Goal: Task Accomplishment & Management: Complete application form

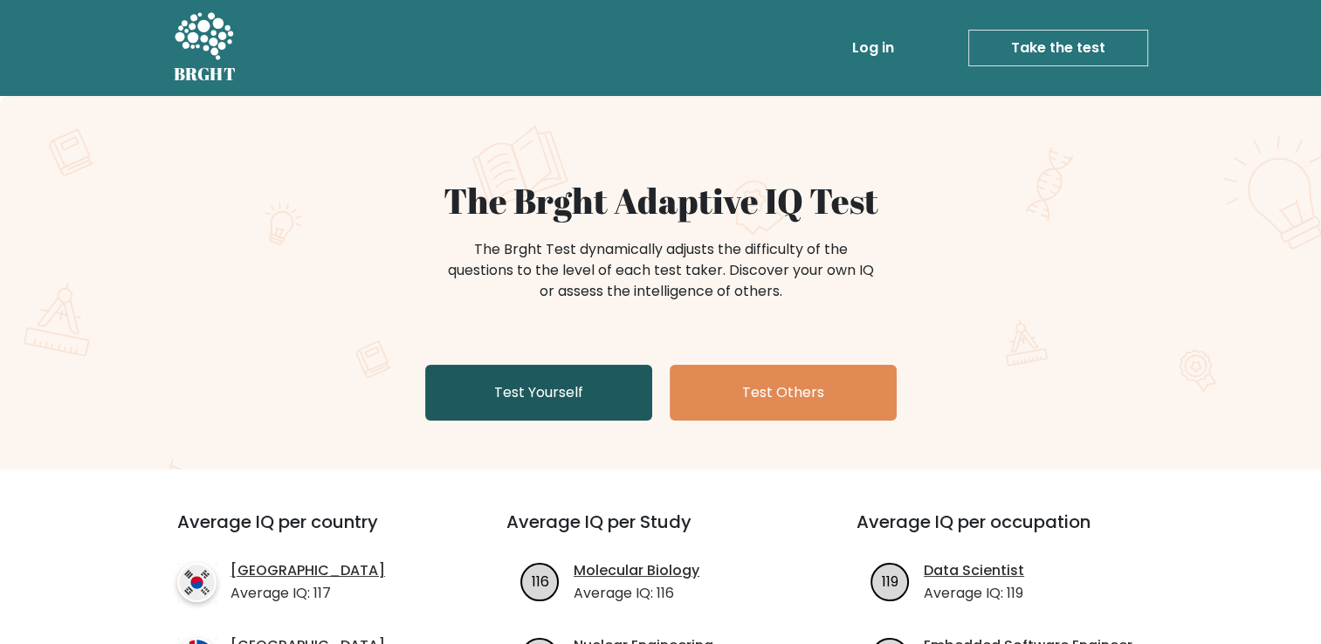
click at [579, 383] on link "Test Yourself" at bounding box center [538, 393] width 227 height 56
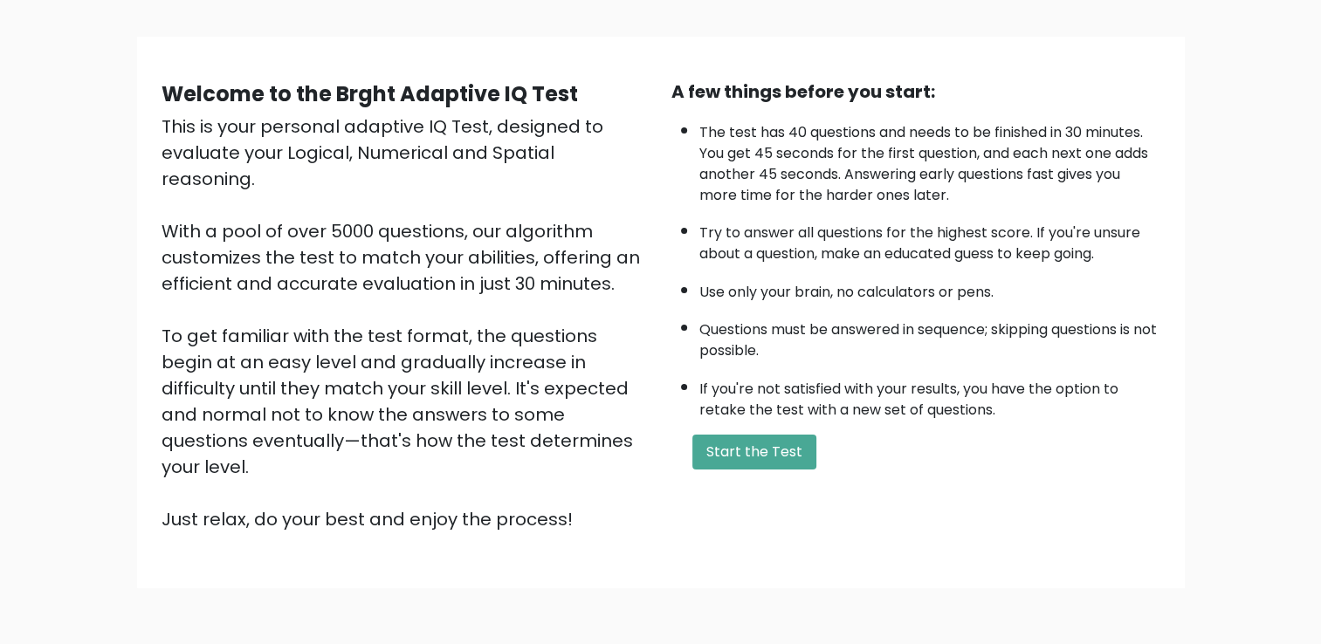
scroll to position [155, 0]
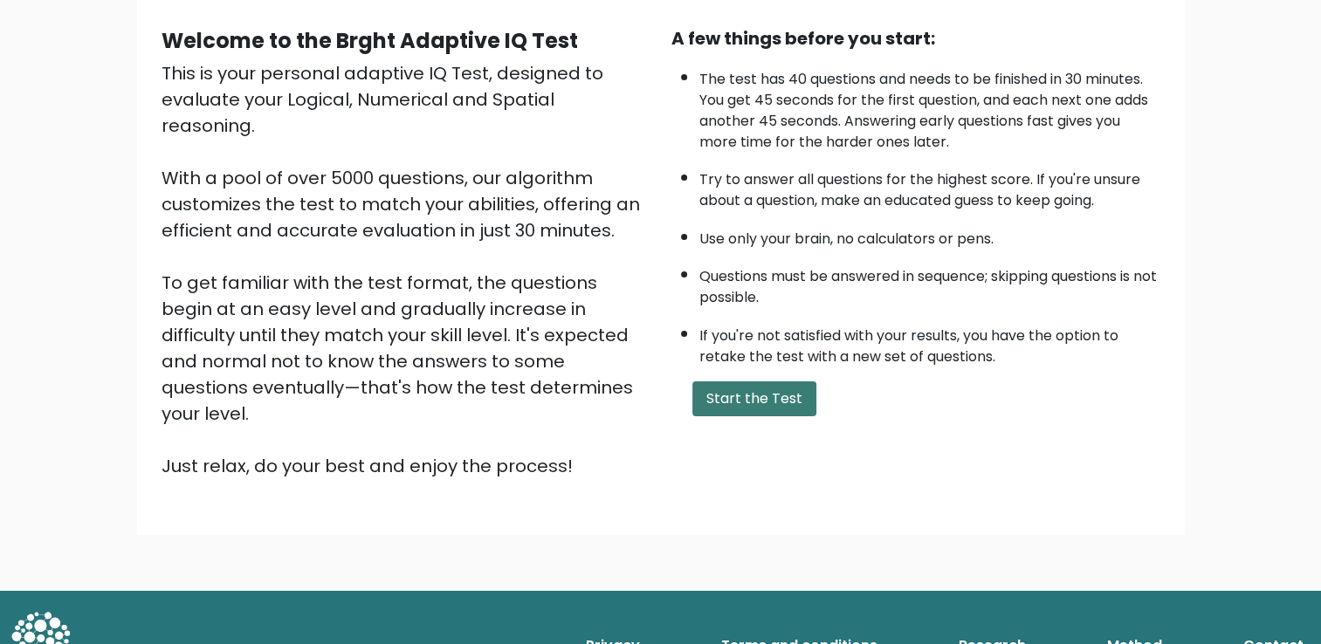
click at [751, 393] on button "Start the Test" at bounding box center [754, 399] width 124 height 35
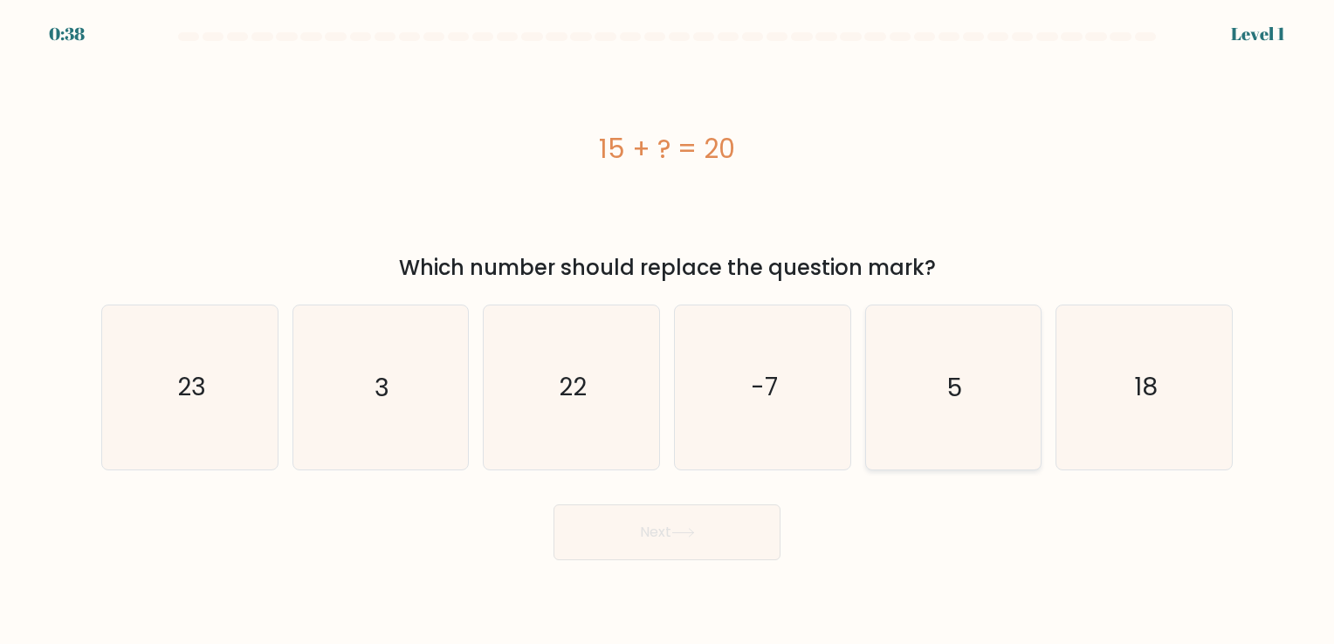
click at [950, 391] on text "5" at bounding box center [954, 388] width 15 height 34
click at [668, 331] on input "e. 5" at bounding box center [667, 326] width 1 height 9
radio input "true"
click at [716, 529] on button "Next" at bounding box center [667, 533] width 227 height 56
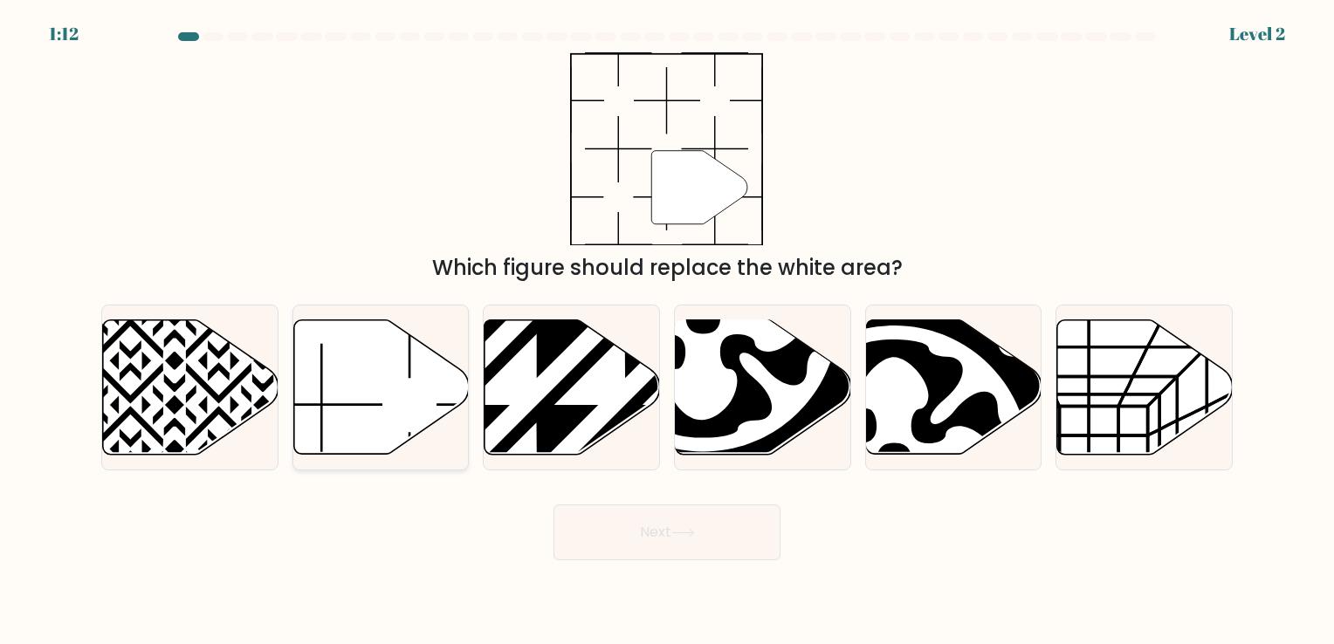
click at [360, 409] on icon at bounding box center [381, 387] width 176 height 134
click at [667, 331] on input "b." at bounding box center [667, 326] width 1 height 9
radio input "true"
click at [710, 543] on button "Next" at bounding box center [667, 533] width 227 height 56
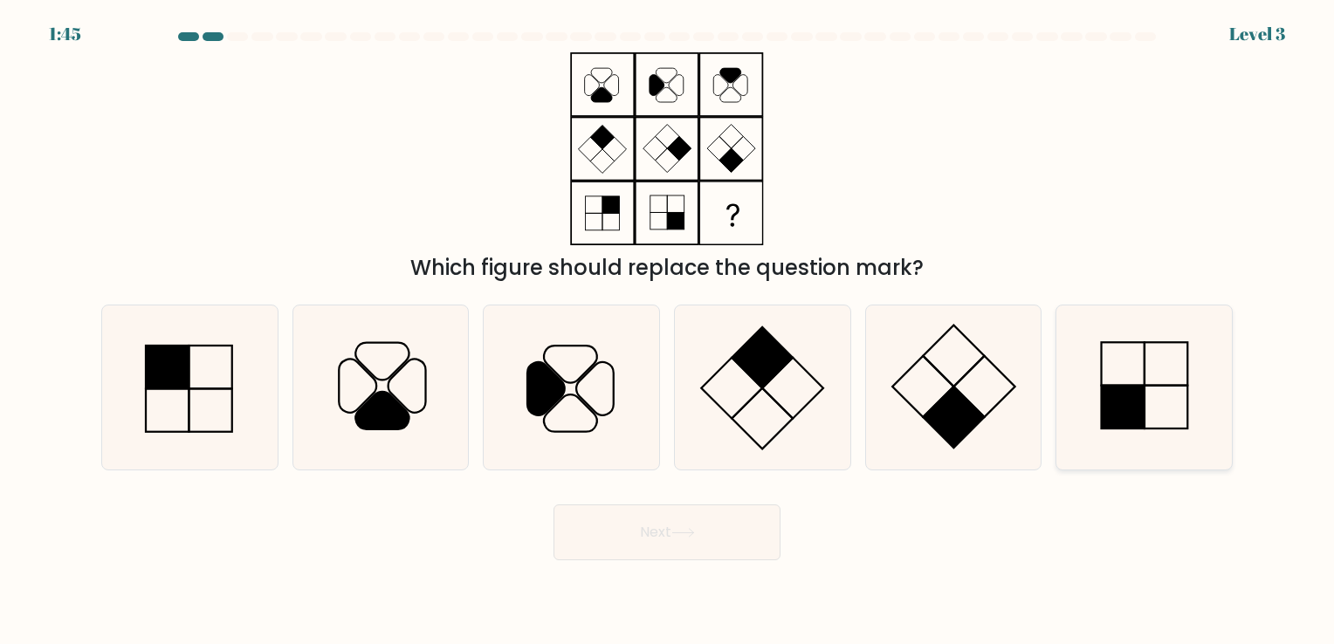
click at [1151, 387] on rect at bounding box center [1166, 407] width 43 height 43
click at [668, 331] on input "f." at bounding box center [667, 326] width 1 height 9
radio input "true"
click at [727, 541] on button "Next" at bounding box center [667, 533] width 227 height 56
click at [664, 528] on button "Next" at bounding box center [667, 533] width 227 height 56
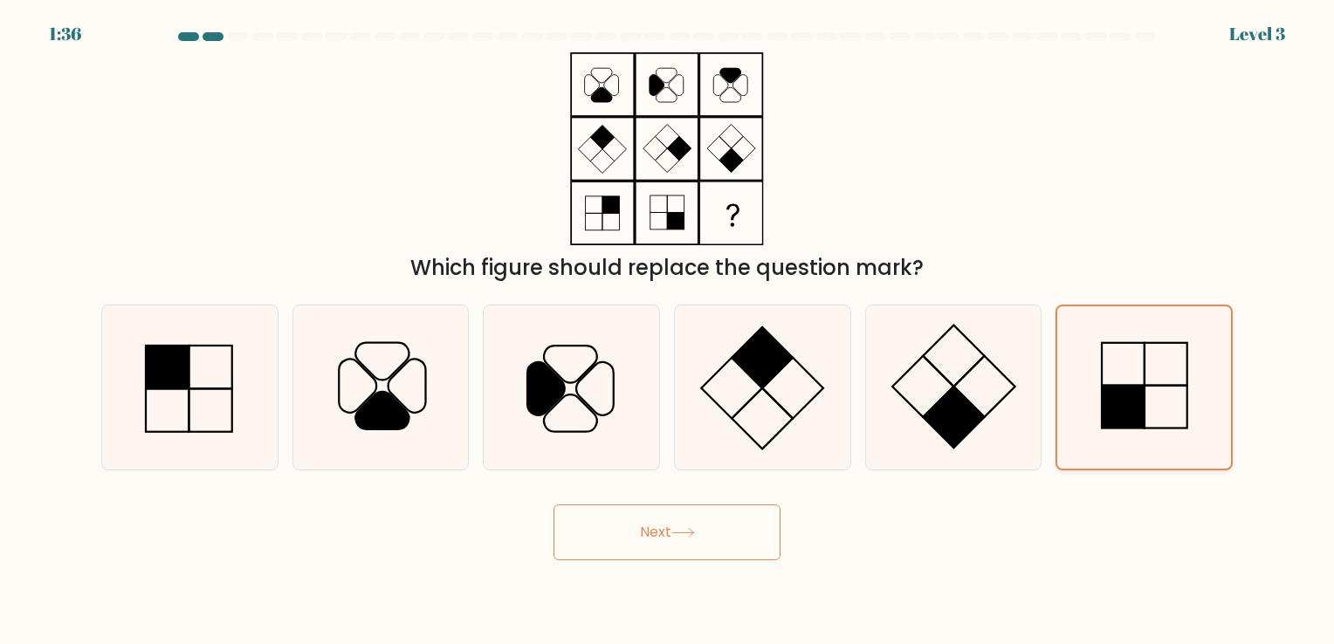
click at [1165, 398] on icon at bounding box center [1145, 387] width 162 height 162
click at [668, 331] on input "f." at bounding box center [667, 326] width 1 height 9
click at [661, 534] on button "Next" at bounding box center [667, 533] width 227 height 56
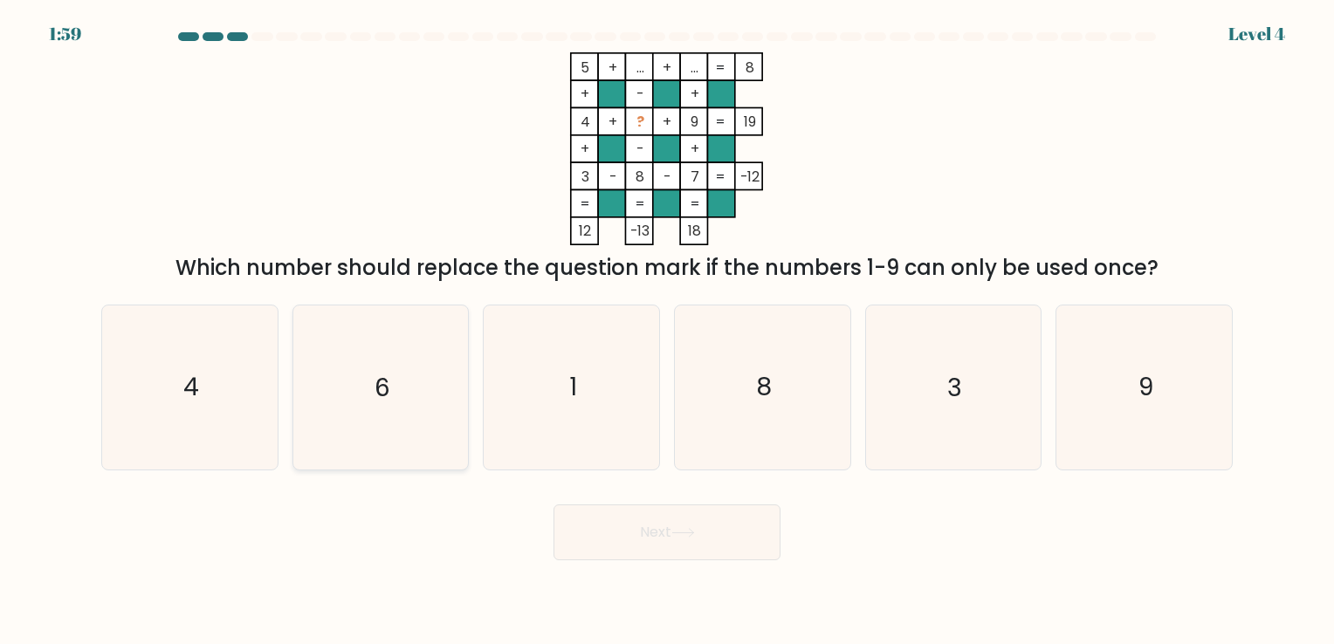
click at [377, 433] on icon "6" at bounding box center [380, 387] width 163 height 163
click at [667, 331] on input "b. 6" at bounding box center [667, 326] width 1 height 9
radio input "true"
click at [710, 537] on button "Next" at bounding box center [667, 533] width 227 height 56
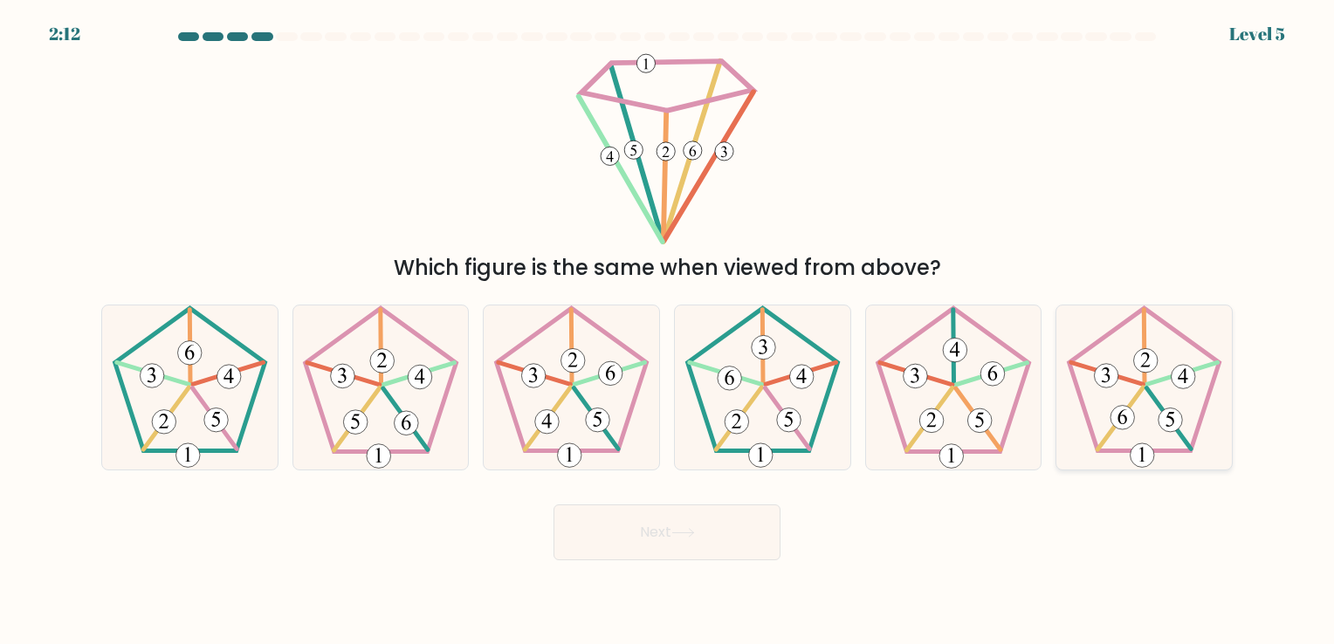
click at [1128, 409] on 285 at bounding box center [1123, 418] width 24 height 24
click at [668, 331] on input "f." at bounding box center [667, 326] width 1 height 9
radio input "true"
click at [710, 541] on button "Next" at bounding box center [667, 533] width 227 height 56
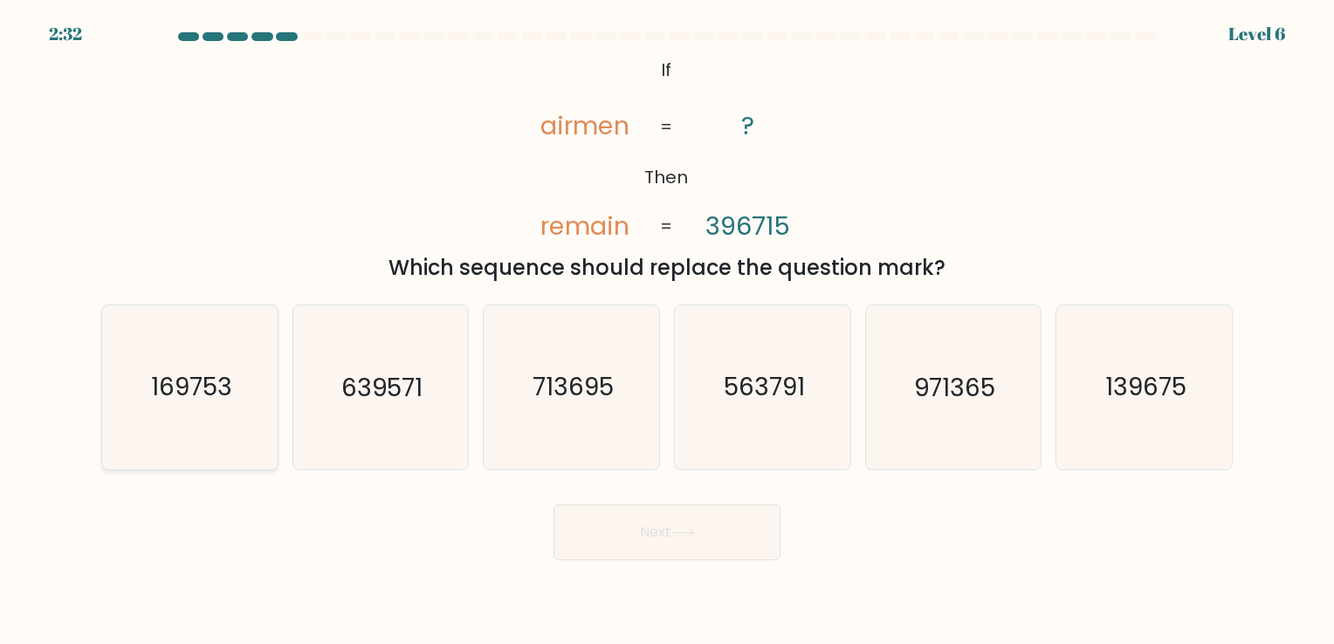
click at [176, 389] on text "169753" at bounding box center [191, 388] width 81 height 34
click at [667, 331] on input "a. 169753" at bounding box center [667, 326] width 1 height 9
radio input "true"
click at [608, 541] on button "Next" at bounding box center [667, 533] width 227 height 56
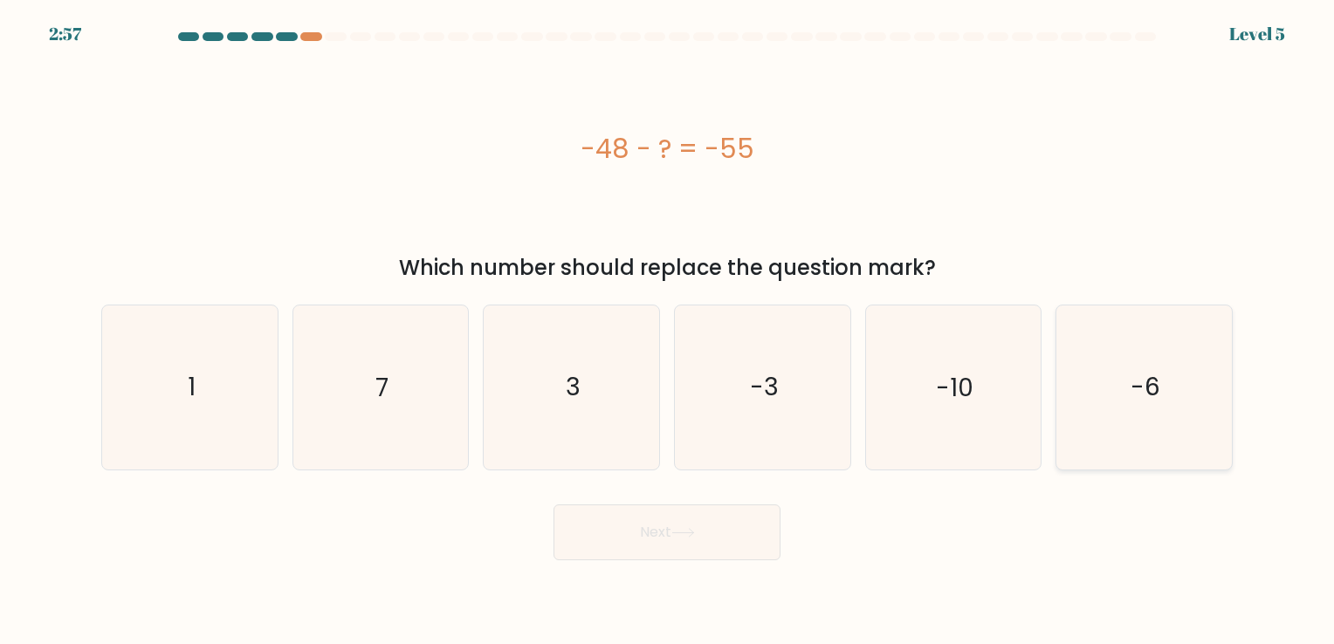
click at [1125, 382] on icon "-6" at bounding box center [1144, 387] width 163 height 163
click at [668, 331] on input "f. -6" at bounding box center [667, 326] width 1 height 9
radio input "true"
click at [706, 535] on button "Next" at bounding box center [667, 533] width 227 height 56
click at [664, 532] on button "Next" at bounding box center [667, 533] width 227 height 56
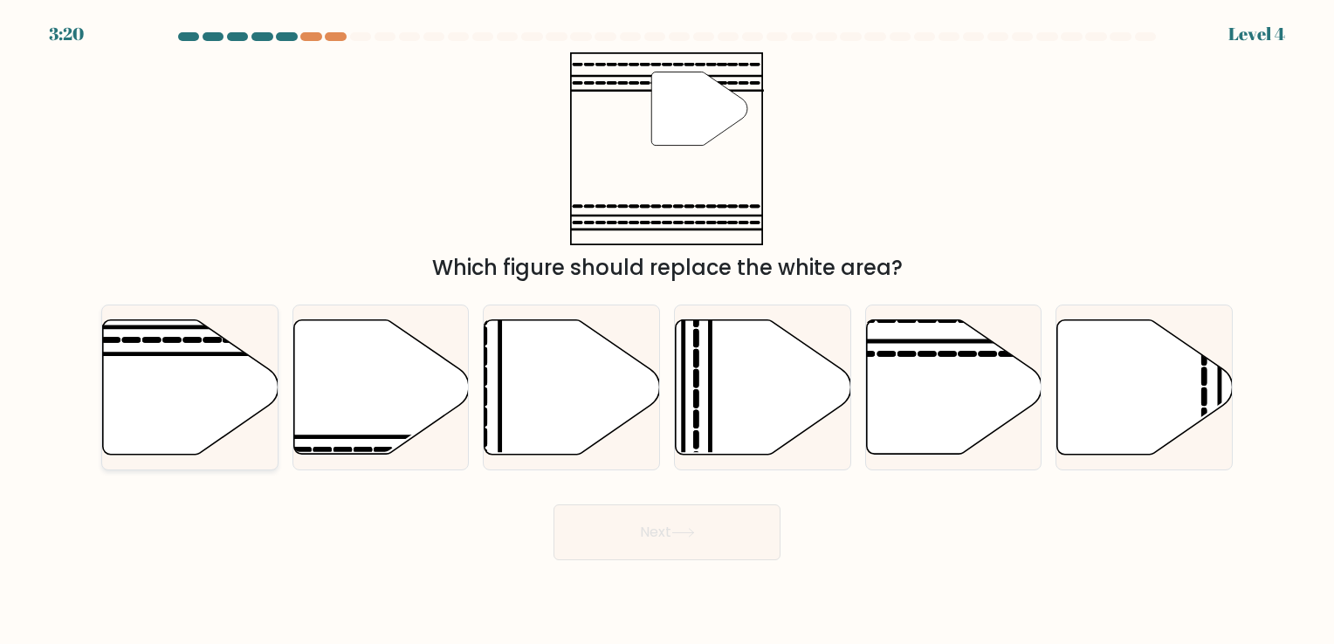
click at [217, 375] on icon at bounding box center [191, 387] width 176 height 134
click at [667, 331] on input "a." at bounding box center [667, 326] width 1 height 9
radio input "true"
click at [639, 531] on button "Next" at bounding box center [667, 533] width 227 height 56
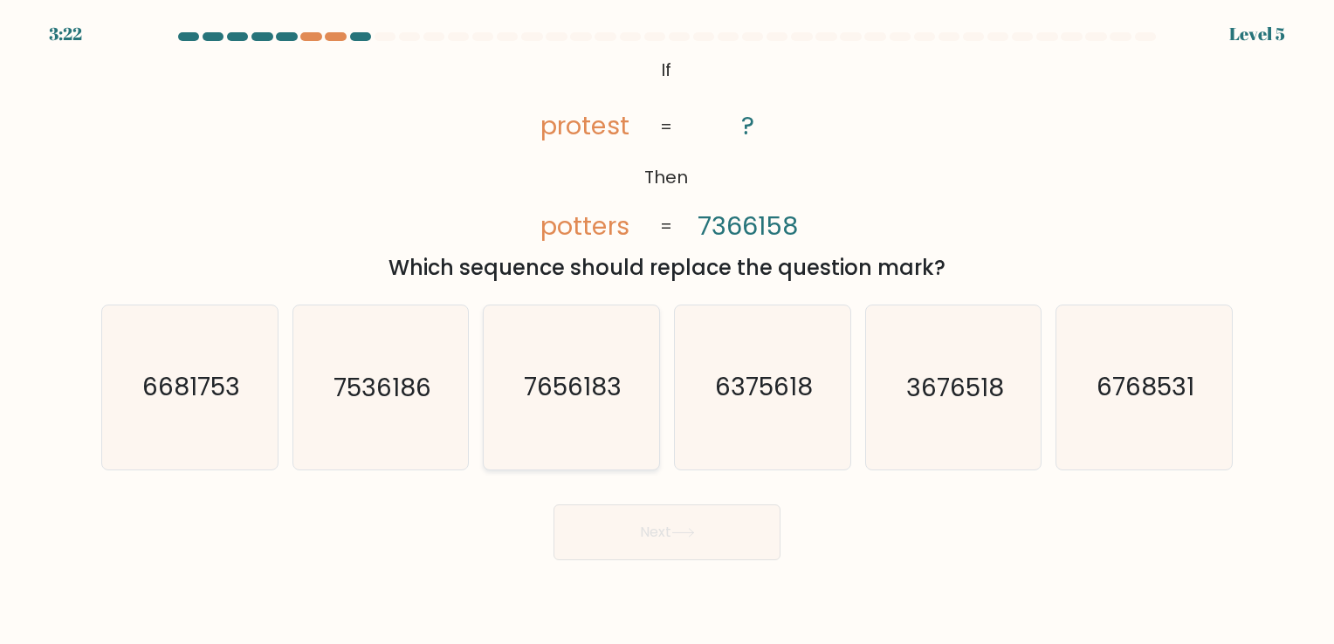
click at [588, 389] on text "7656183" at bounding box center [574, 388] width 98 height 34
drag, startPoint x: 588, startPoint y: 389, endPoint x: 643, endPoint y: 535, distance: 155.9
click at [643, 535] on button "Next" at bounding box center [667, 533] width 227 height 56
click at [544, 413] on icon "7656183" at bounding box center [571, 387] width 163 height 163
click at [667, 331] on input "c. 7656183" at bounding box center [667, 326] width 1 height 9
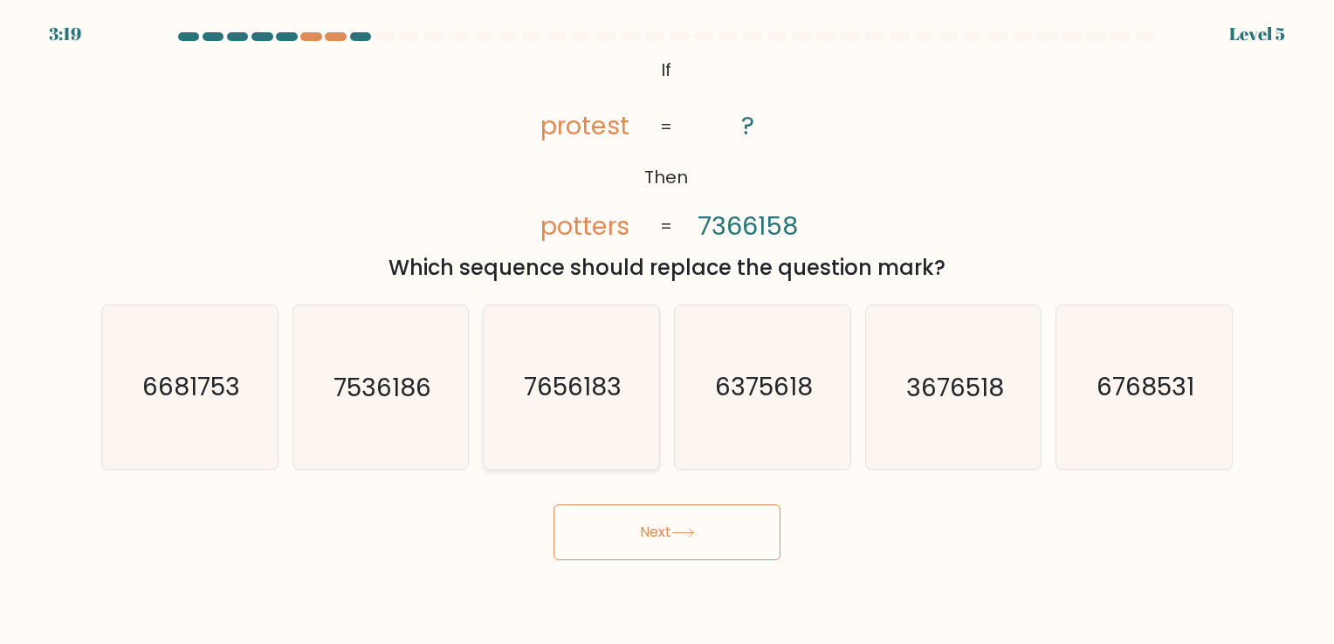
radio input "true"
click at [678, 517] on button "Next" at bounding box center [667, 533] width 227 height 56
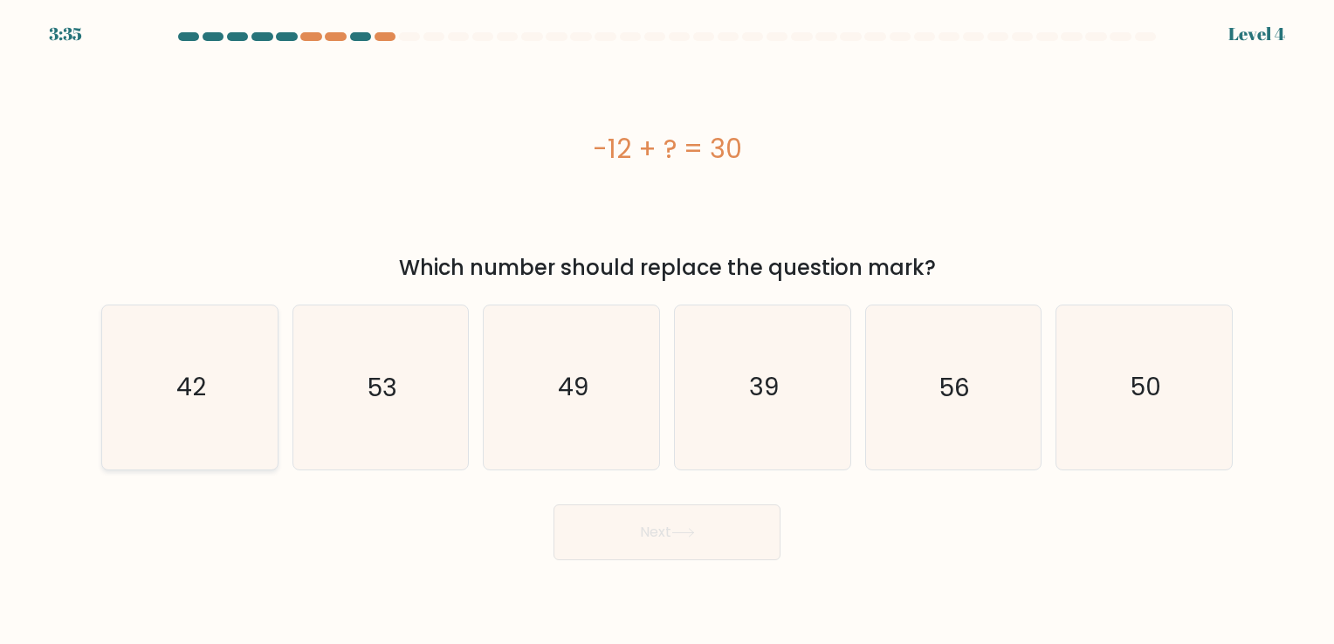
click at [195, 398] on text "42" at bounding box center [191, 388] width 30 height 34
click at [667, 331] on input "a. 42" at bounding box center [667, 326] width 1 height 9
radio input "true"
click at [707, 537] on button "Next" at bounding box center [667, 533] width 227 height 56
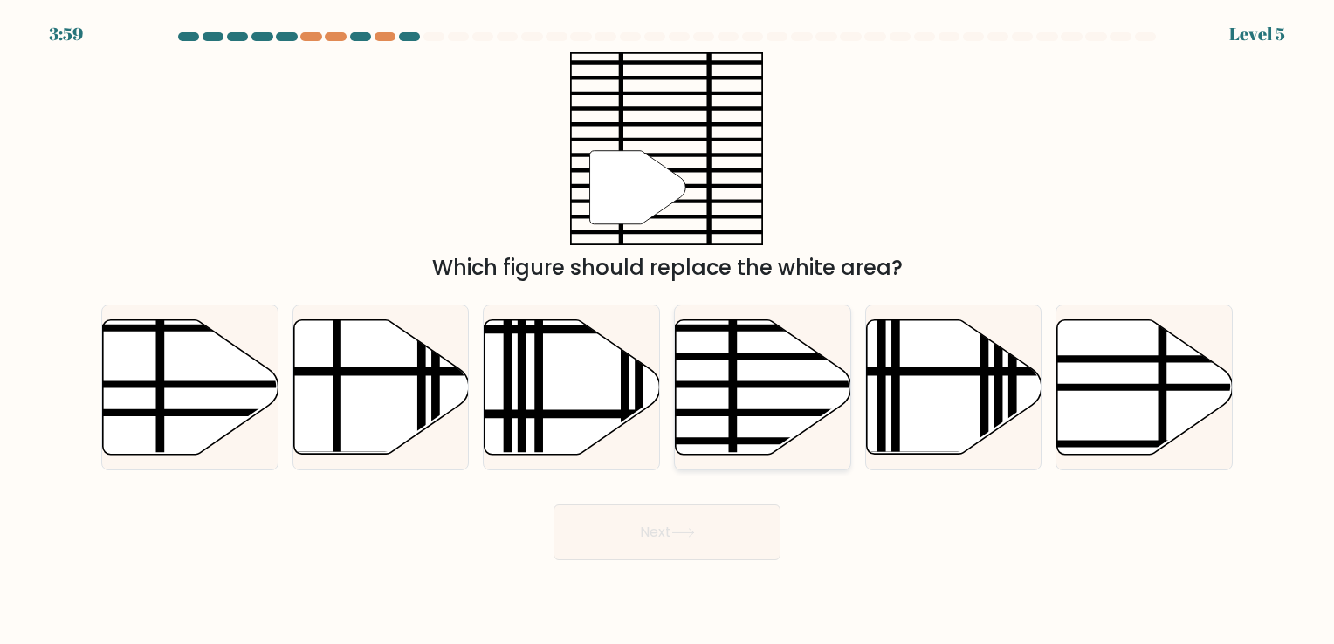
click at [727, 397] on icon at bounding box center [764, 387] width 176 height 134
click at [668, 331] on input "d." at bounding box center [667, 326] width 1 height 9
radio input "true"
click at [684, 528] on icon at bounding box center [683, 533] width 24 height 10
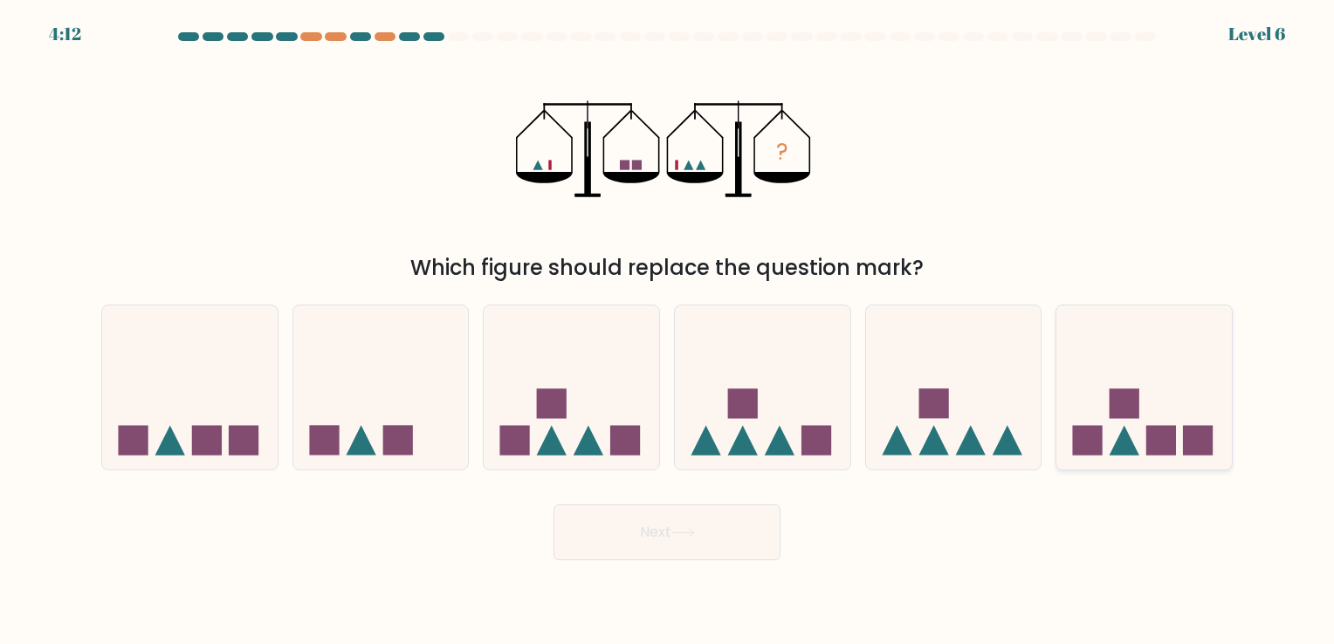
click at [1119, 417] on rect at bounding box center [1125, 404] width 30 height 30
click at [668, 331] on input "f." at bounding box center [667, 326] width 1 height 9
radio input "true"
click at [678, 531] on icon at bounding box center [683, 533] width 24 height 10
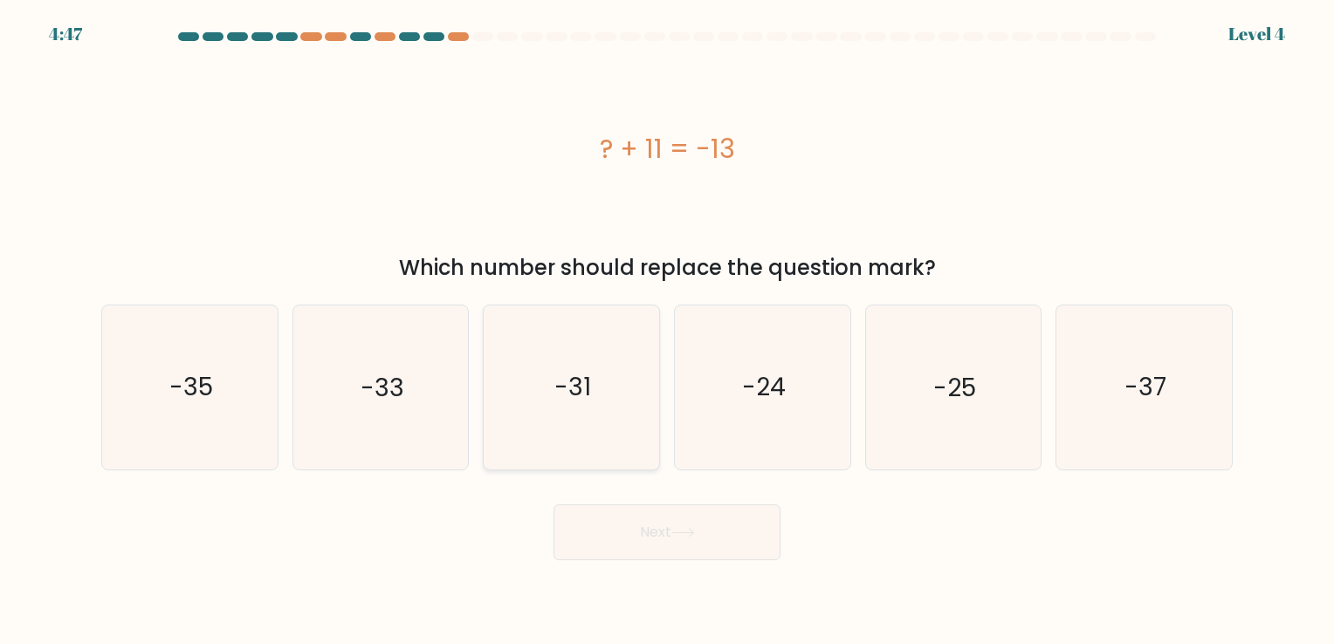
click at [577, 372] on text "-31" at bounding box center [573, 388] width 37 height 34
click at [667, 331] on input "c. -31" at bounding box center [667, 326] width 1 height 9
radio input "true"
click at [723, 543] on button "Next" at bounding box center [667, 533] width 227 height 56
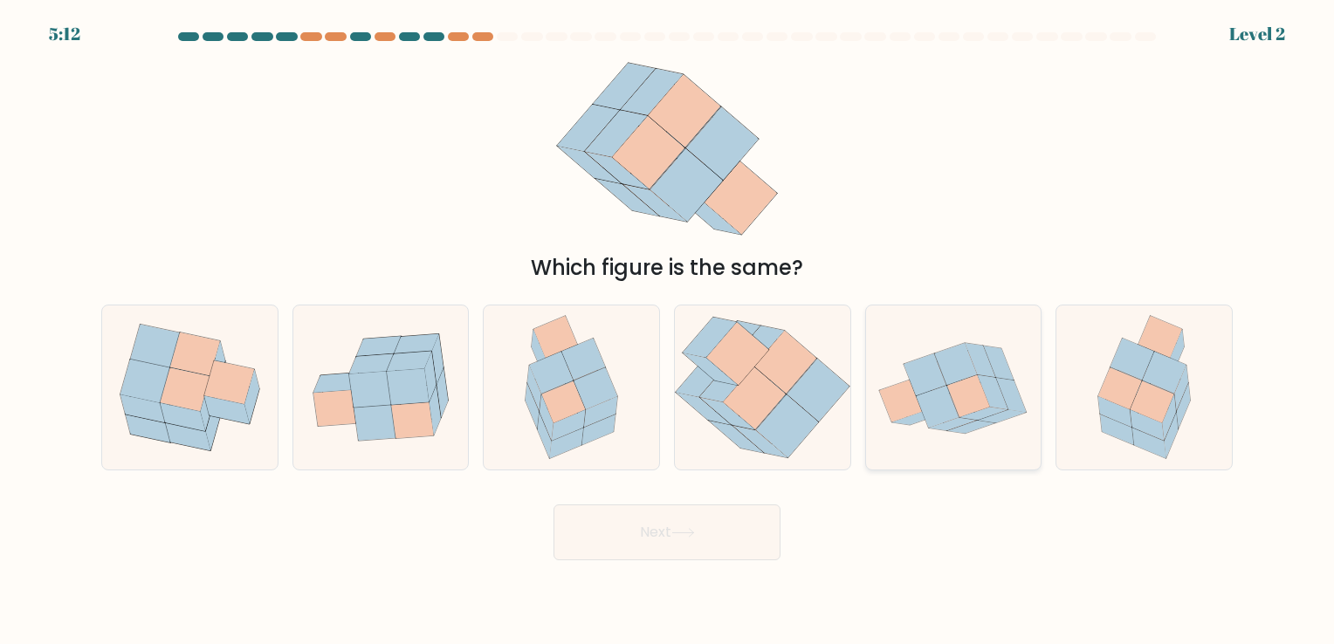
click at [980, 409] on icon at bounding box center [968, 396] width 43 height 42
click at [668, 331] on input "e." at bounding box center [667, 326] width 1 height 9
radio input "true"
click at [692, 524] on button "Next" at bounding box center [667, 533] width 227 height 56
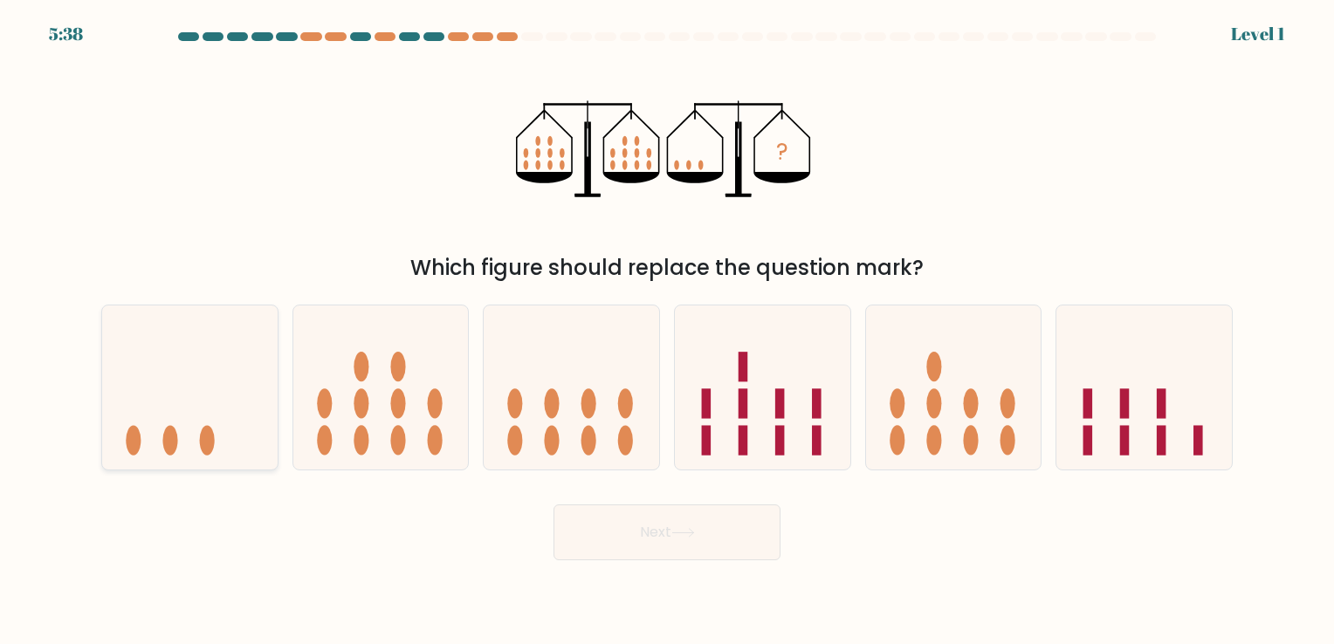
click at [164, 424] on icon at bounding box center [190, 387] width 176 height 145
click at [667, 331] on input "a." at bounding box center [667, 326] width 1 height 9
radio input "true"
click at [689, 533] on icon at bounding box center [683, 533] width 24 height 10
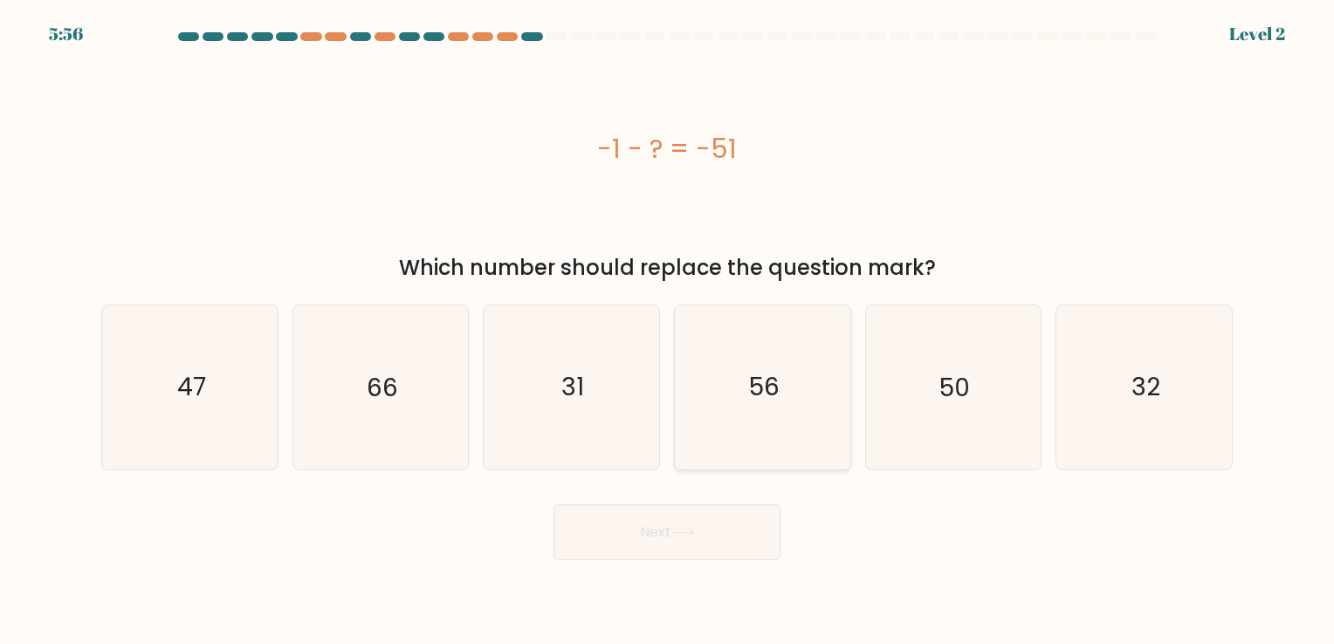
click at [745, 389] on icon "56" at bounding box center [762, 387] width 163 height 163
click at [668, 331] on input "d. 56" at bounding box center [667, 326] width 1 height 9
radio input "true"
click at [747, 542] on button "Next" at bounding box center [667, 533] width 227 height 56
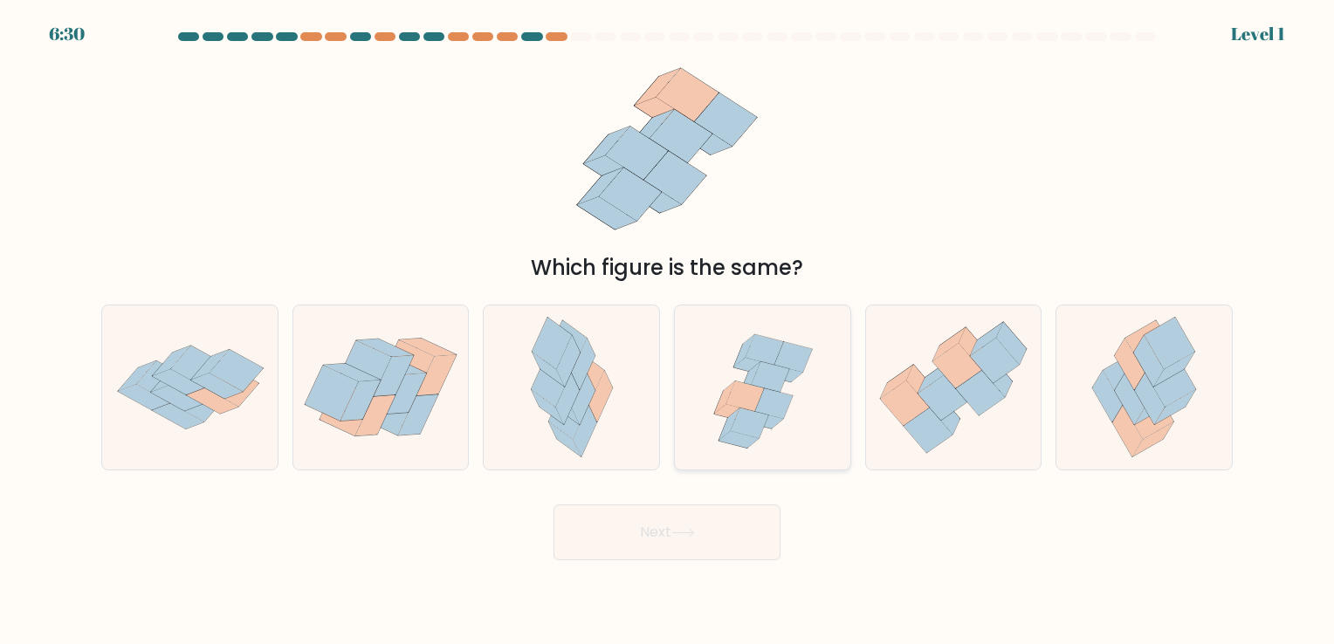
click at [781, 388] on icon at bounding box center [770, 377] width 38 height 31
click at [668, 331] on input "d." at bounding box center [667, 326] width 1 height 9
radio input "true"
click at [737, 541] on button "Next" at bounding box center [667, 533] width 227 height 56
click at [688, 533] on icon at bounding box center [682, 533] width 21 height 8
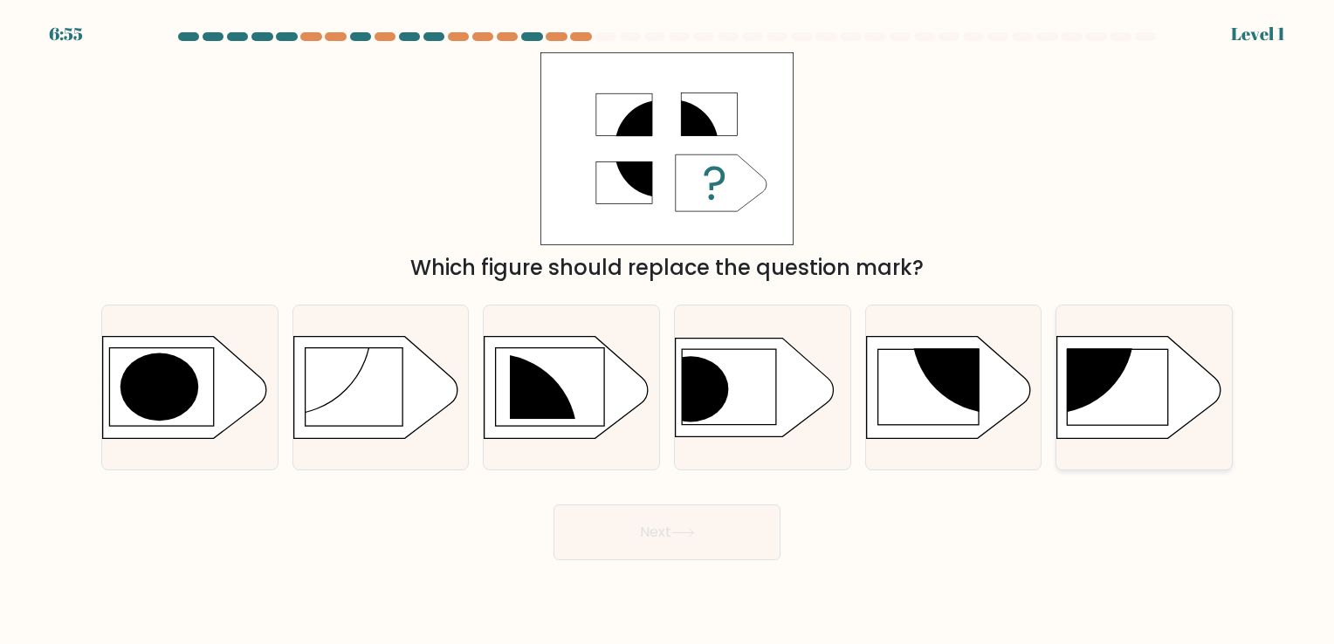
click at [1157, 392] on rect at bounding box center [1118, 387] width 101 height 76
click at [668, 331] on input "f." at bounding box center [667, 326] width 1 height 9
radio input "true"
click at [720, 525] on button "Next" at bounding box center [667, 533] width 227 height 56
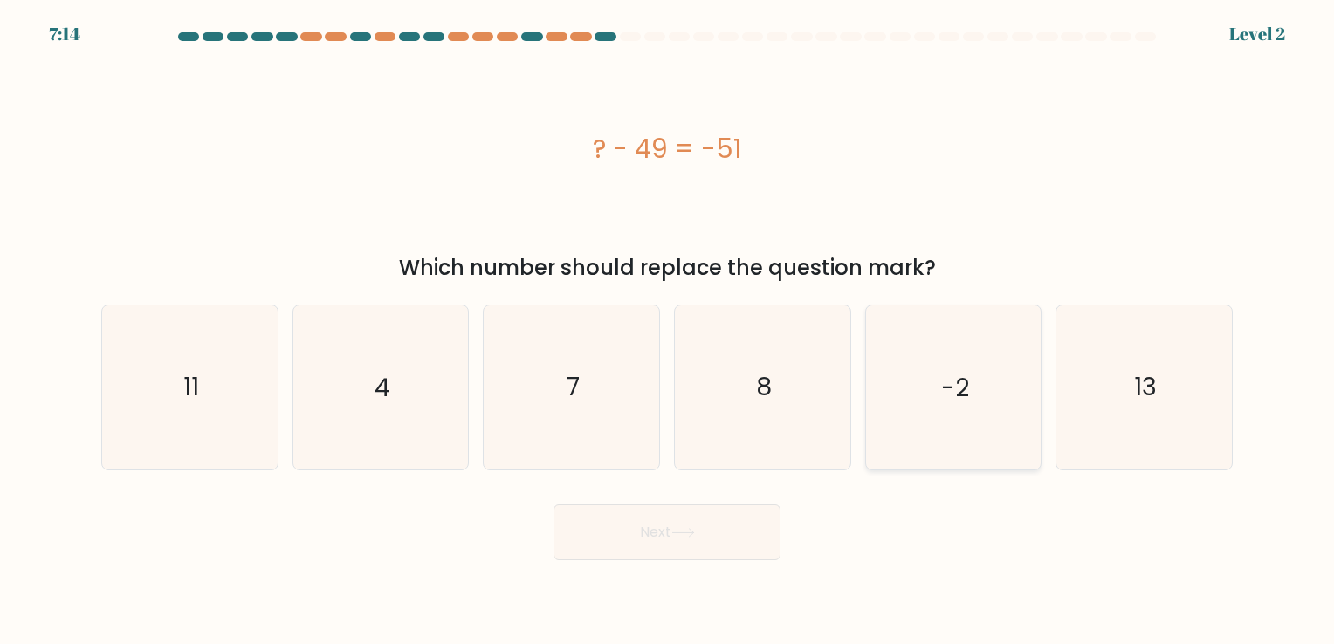
click at [908, 389] on icon "-2" at bounding box center [952, 387] width 163 height 163
click at [668, 331] on input "e. -2" at bounding box center [667, 326] width 1 height 9
radio input "true"
click at [714, 550] on button "Next" at bounding box center [667, 533] width 227 height 56
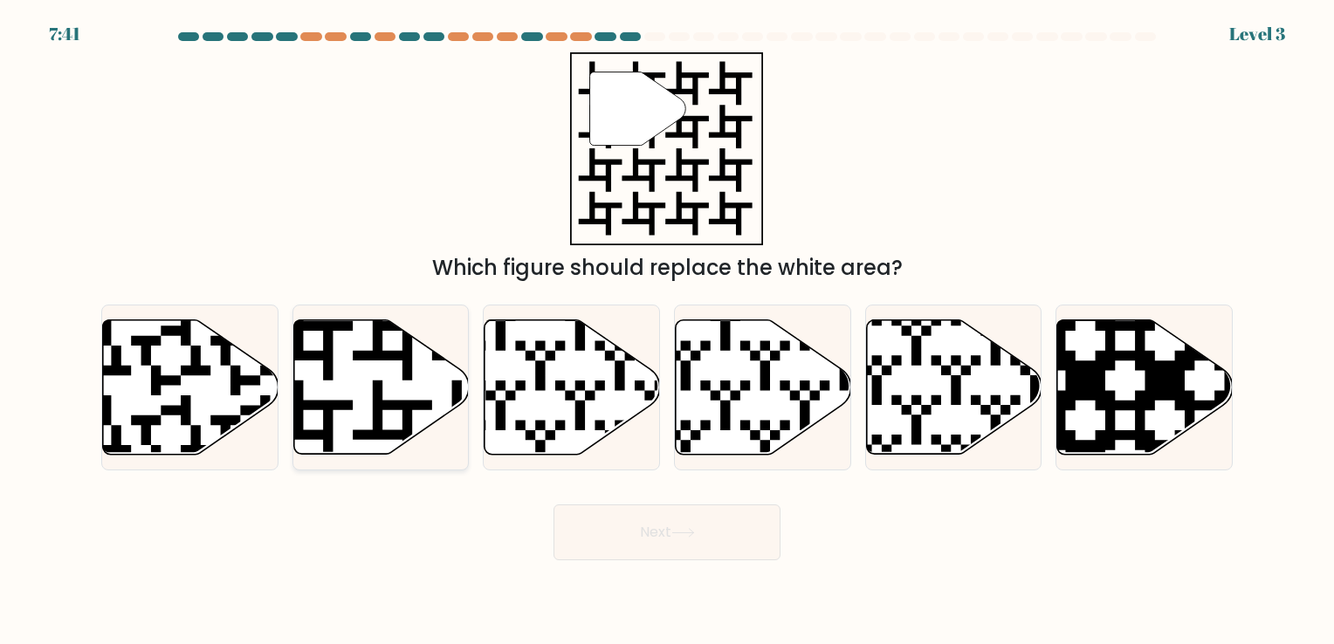
click at [385, 396] on icon at bounding box center [381, 387] width 176 height 134
click at [667, 331] on input "b." at bounding box center [667, 326] width 1 height 9
radio input "true"
click at [664, 538] on button "Next" at bounding box center [667, 533] width 227 height 56
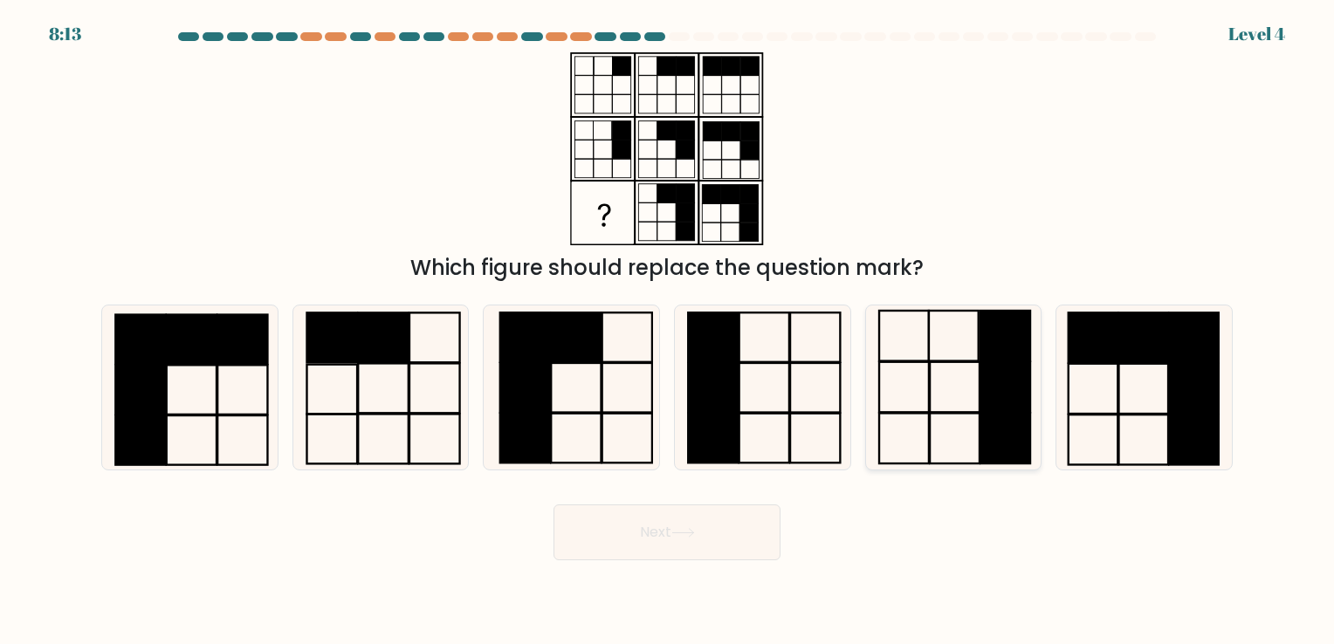
click at [947, 410] on icon at bounding box center [952, 387] width 163 height 163
click at [668, 331] on input "e." at bounding box center [667, 326] width 1 height 9
radio input "true"
click at [702, 517] on button "Next" at bounding box center [667, 533] width 227 height 56
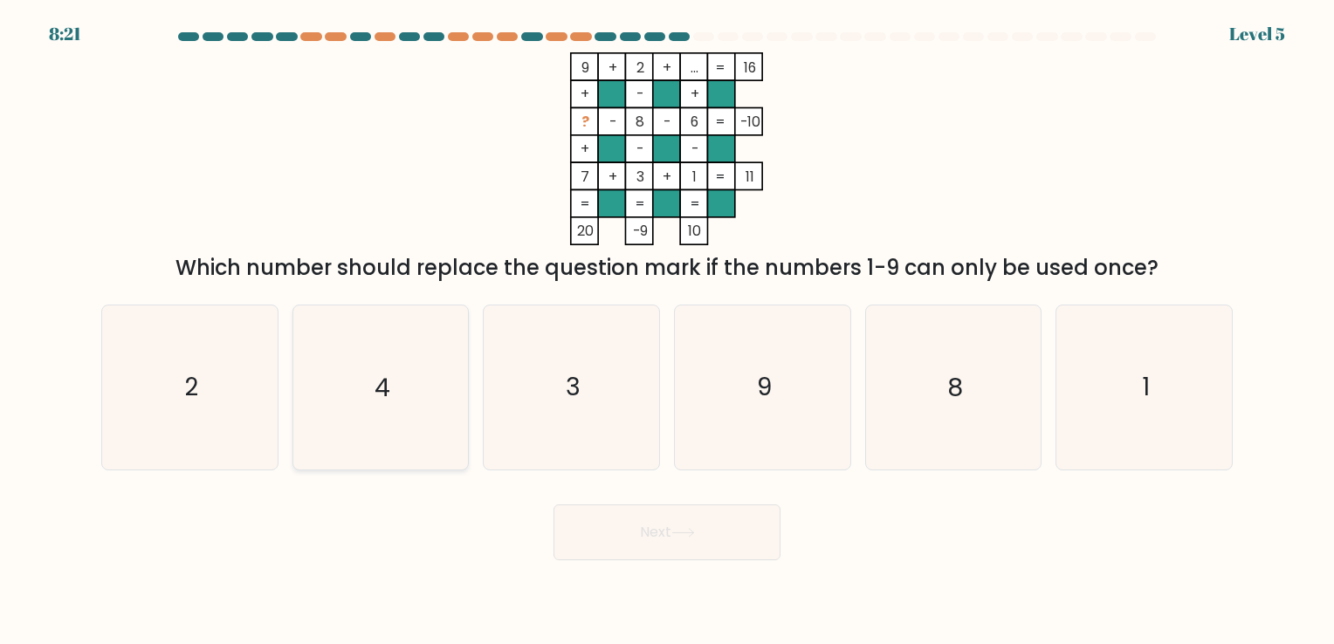
click at [320, 382] on icon "4" at bounding box center [380, 387] width 163 height 163
click at [667, 331] on input "b. 4" at bounding box center [667, 326] width 1 height 9
radio input "true"
click at [745, 535] on button "Next" at bounding box center [667, 533] width 227 height 56
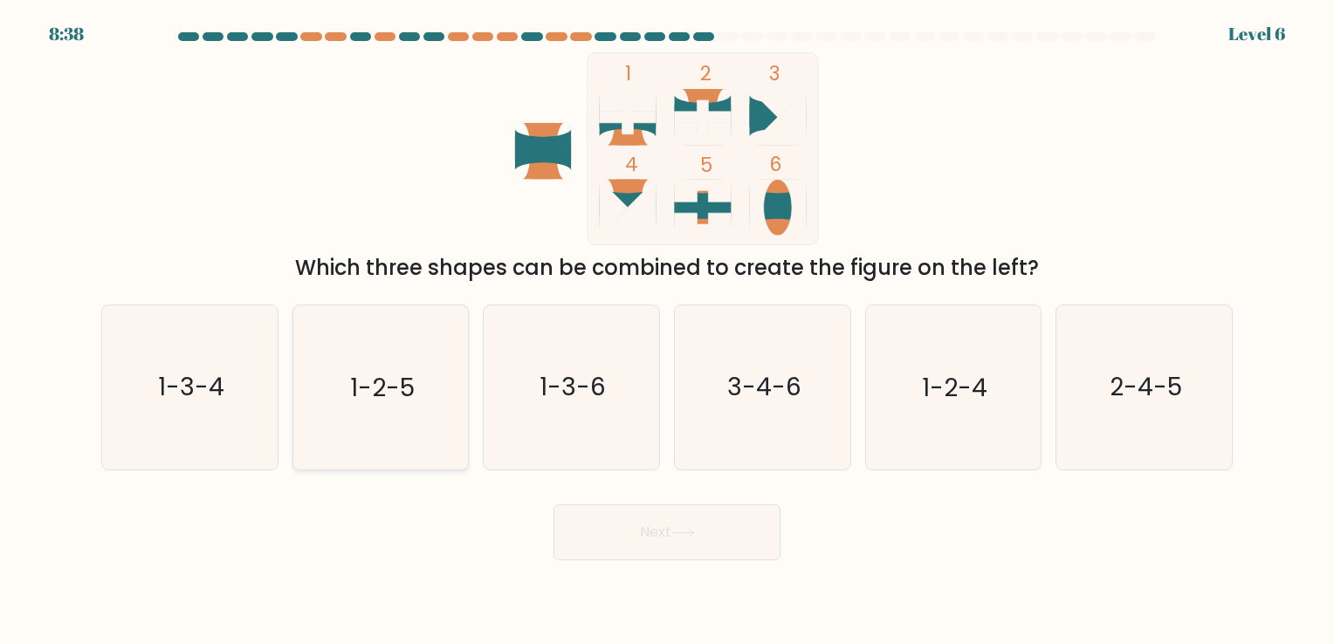
click at [390, 404] on icon "1-2-5" at bounding box center [380, 387] width 163 height 163
click at [667, 331] on input "b. 1-2-5" at bounding box center [667, 326] width 1 height 9
radio input "true"
click at [682, 527] on button "Next" at bounding box center [667, 533] width 227 height 56
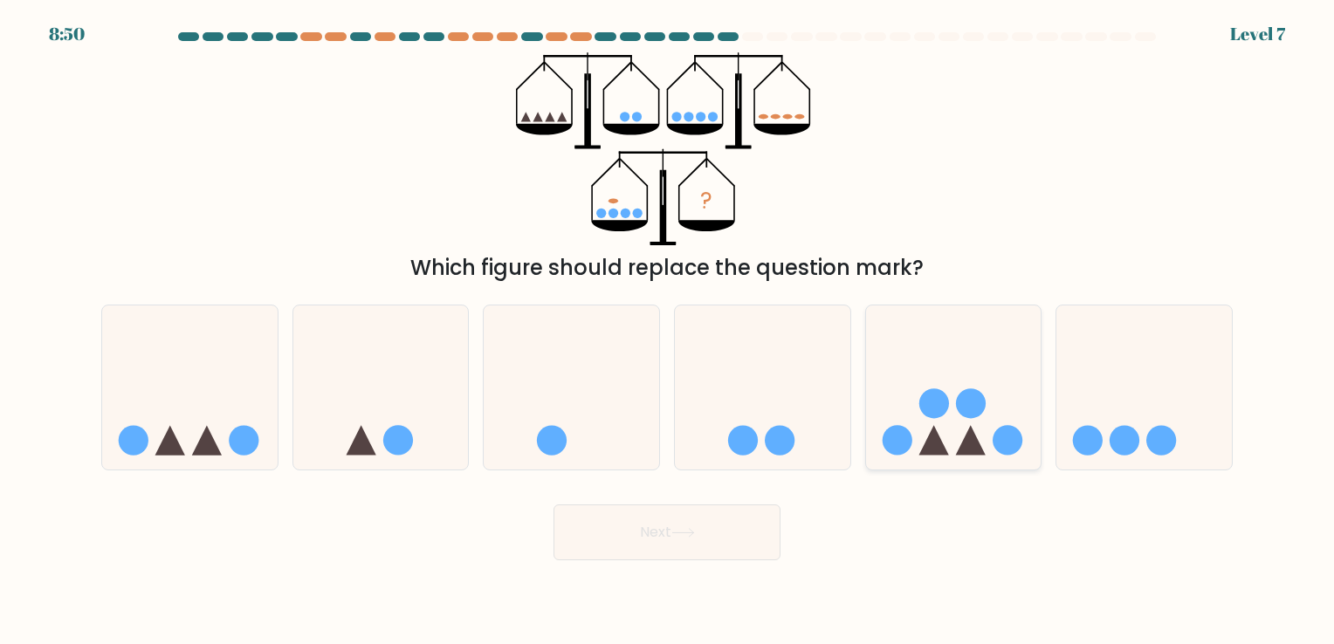
click at [938, 414] on circle at bounding box center [934, 404] width 30 height 30
click at [668, 331] on input "e." at bounding box center [667, 326] width 1 height 9
radio input "true"
click at [693, 531] on icon at bounding box center [682, 533] width 21 height 8
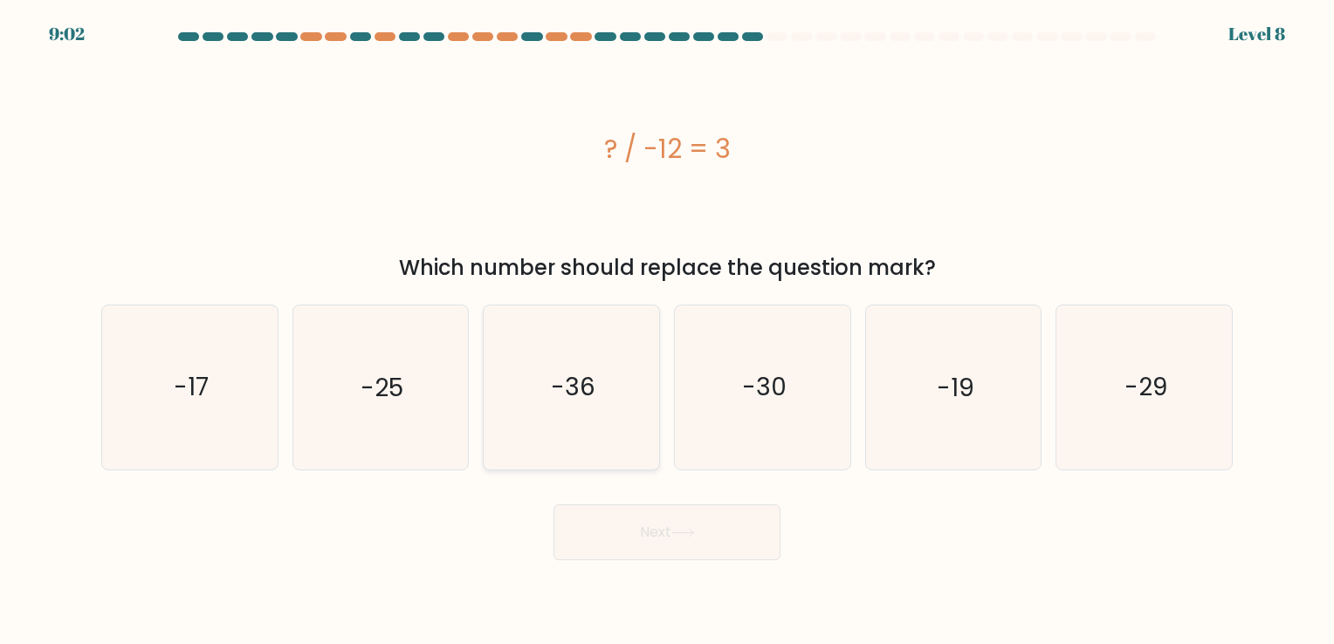
click at [605, 386] on icon "-36" at bounding box center [571, 387] width 163 height 163
click at [667, 331] on input "c. -36" at bounding box center [667, 326] width 1 height 9
radio input "true"
click at [664, 531] on button "Next" at bounding box center [667, 533] width 227 height 56
click at [681, 536] on icon at bounding box center [683, 533] width 24 height 10
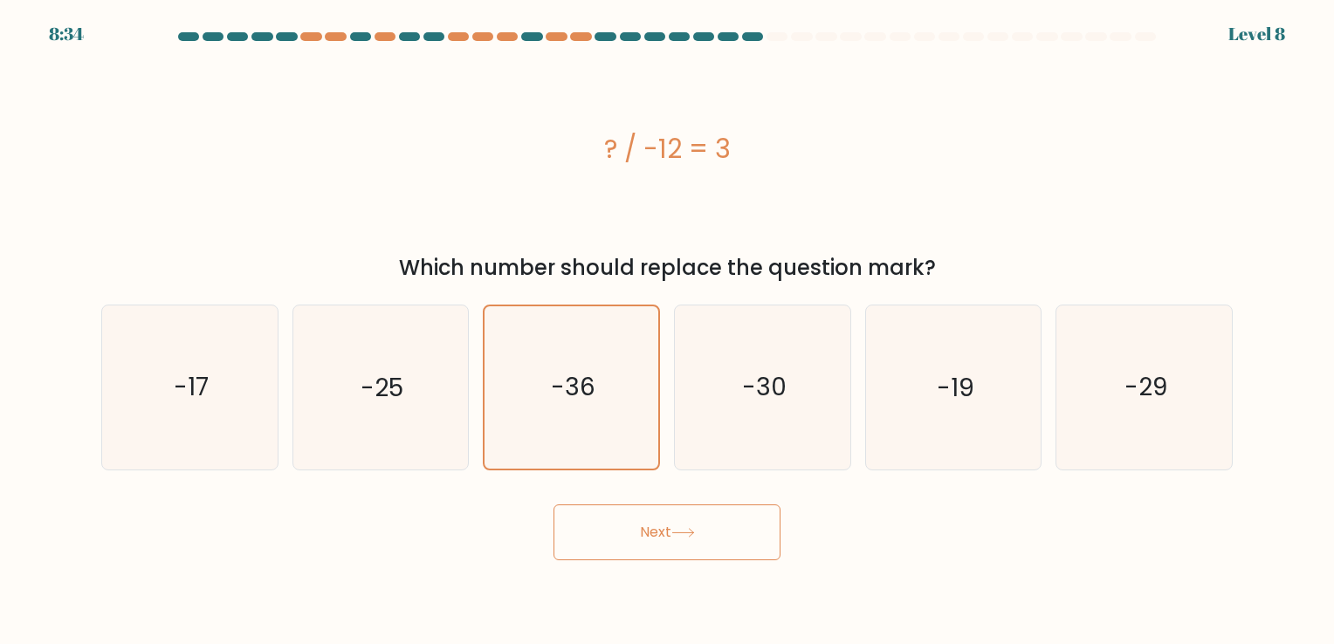
click at [706, 537] on button "Next" at bounding box center [667, 533] width 227 height 56
click at [589, 402] on text "-36" at bounding box center [573, 388] width 45 height 34
click at [667, 331] on input "c. -36" at bounding box center [667, 326] width 1 height 9
click at [702, 533] on button "Next" at bounding box center [667, 533] width 227 height 56
click at [798, 38] on div at bounding box center [801, 36] width 21 height 9
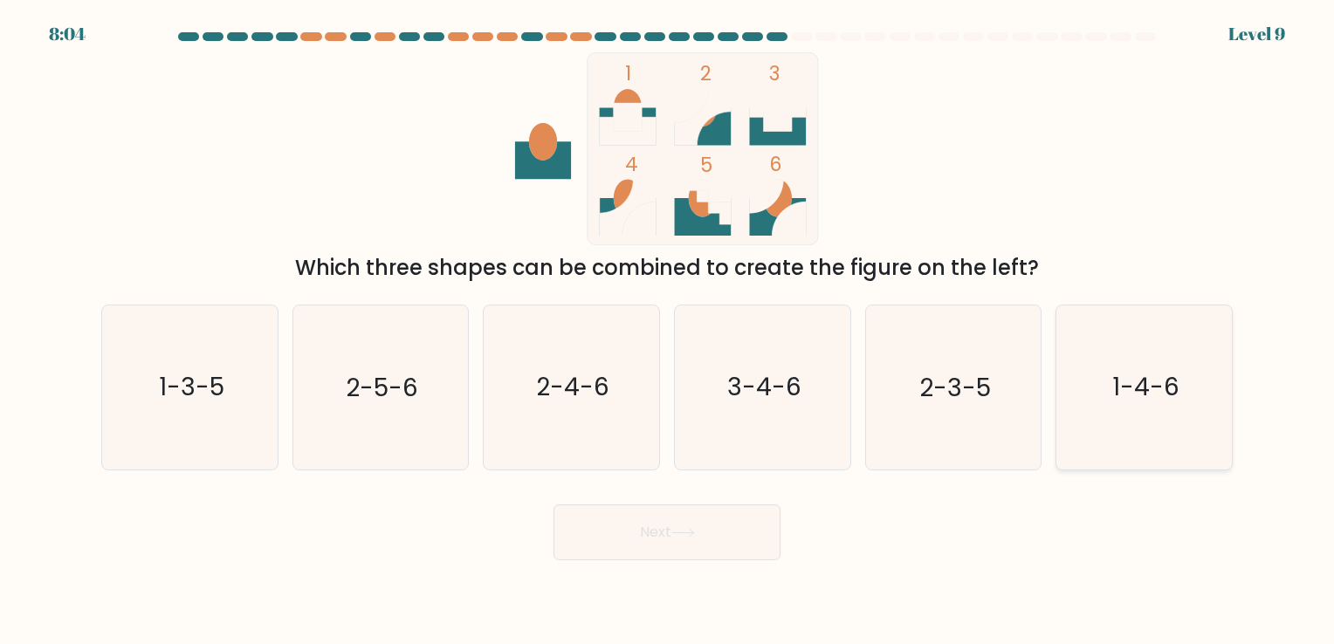
click at [1105, 382] on icon "1-4-6" at bounding box center [1144, 387] width 163 height 163
click at [668, 331] on input "f. 1-4-6" at bounding box center [667, 326] width 1 height 9
radio input "true"
click at [758, 527] on button "Next" at bounding box center [667, 533] width 227 height 56
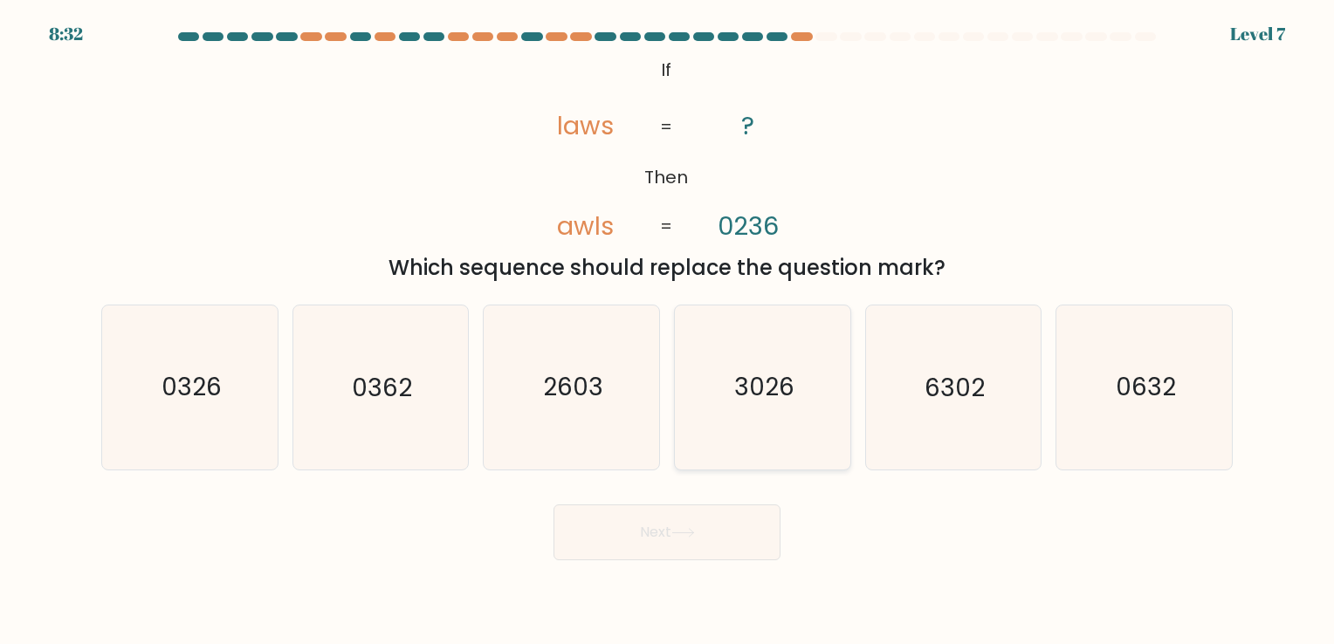
click at [782, 395] on text "3026" at bounding box center [764, 388] width 60 height 34
click at [668, 331] on input "d. 3026" at bounding box center [667, 326] width 1 height 9
radio input "true"
click at [687, 537] on icon at bounding box center [683, 533] width 24 height 10
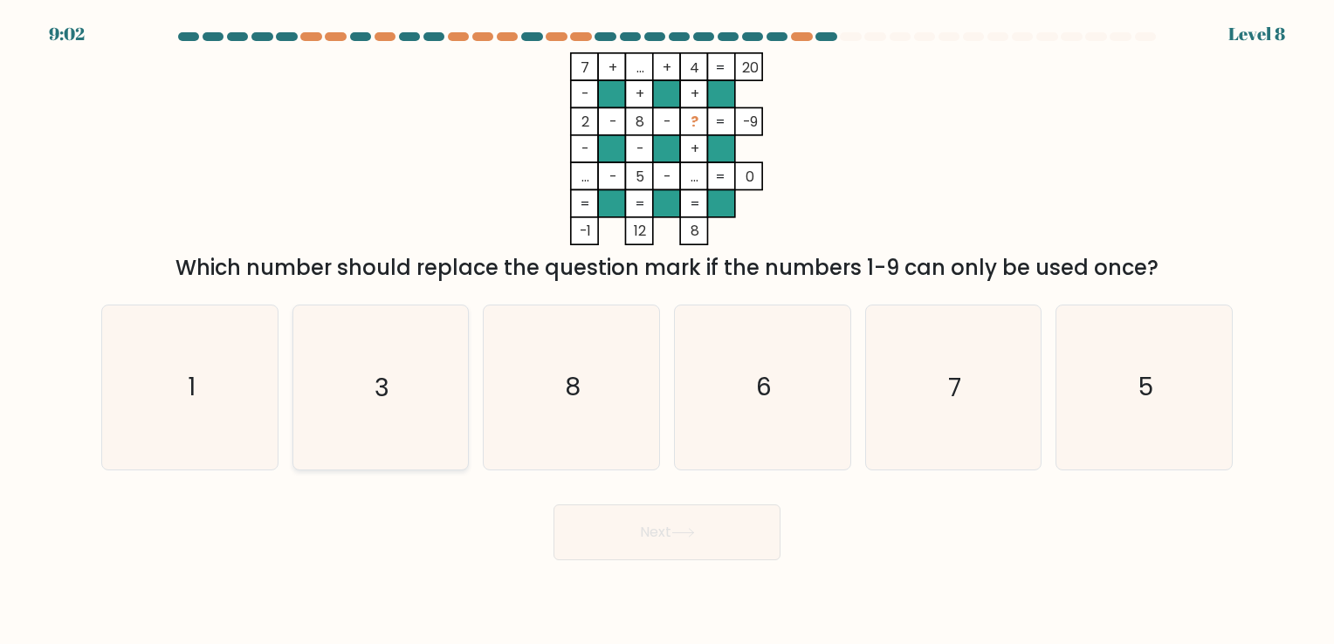
click at [375, 371] on text "3" at bounding box center [382, 388] width 15 height 34
click at [667, 331] on input "b. 3" at bounding box center [667, 326] width 1 height 9
radio input "true"
click at [686, 527] on button "Next" at bounding box center [667, 533] width 227 height 56
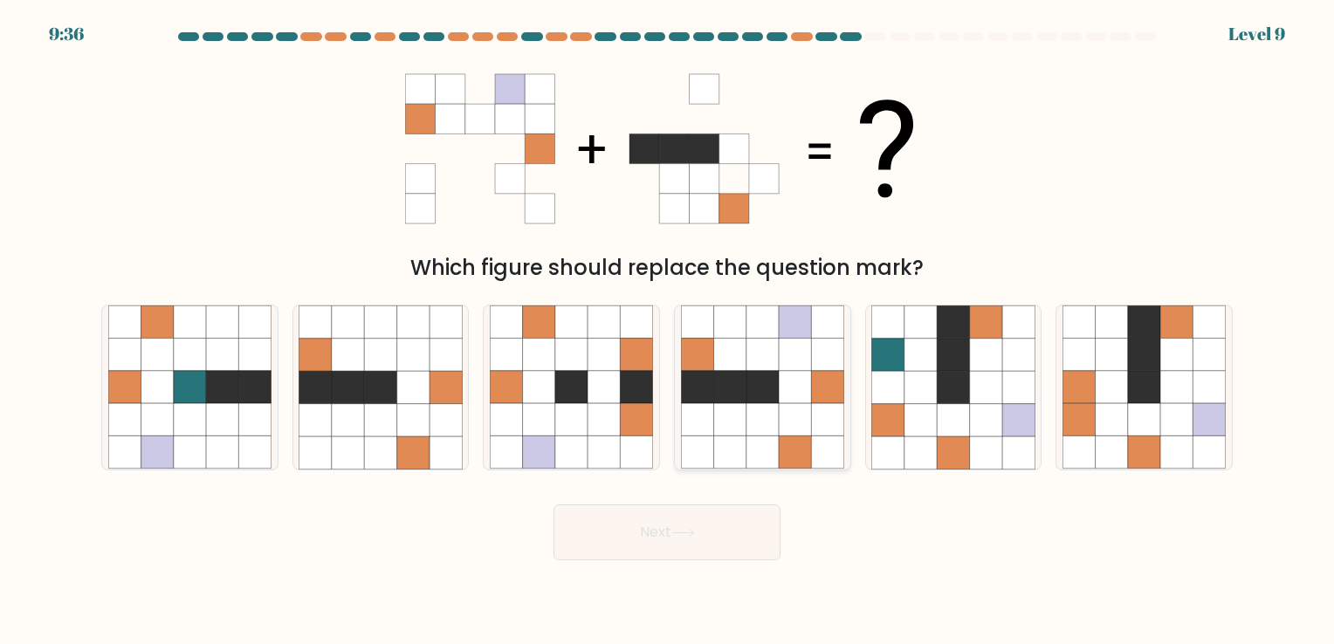
click at [768, 413] on icon at bounding box center [763, 420] width 32 height 32
click at [668, 331] on input "d." at bounding box center [667, 326] width 1 height 9
radio input "true"
click at [723, 541] on button "Next" at bounding box center [667, 533] width 227 height 56
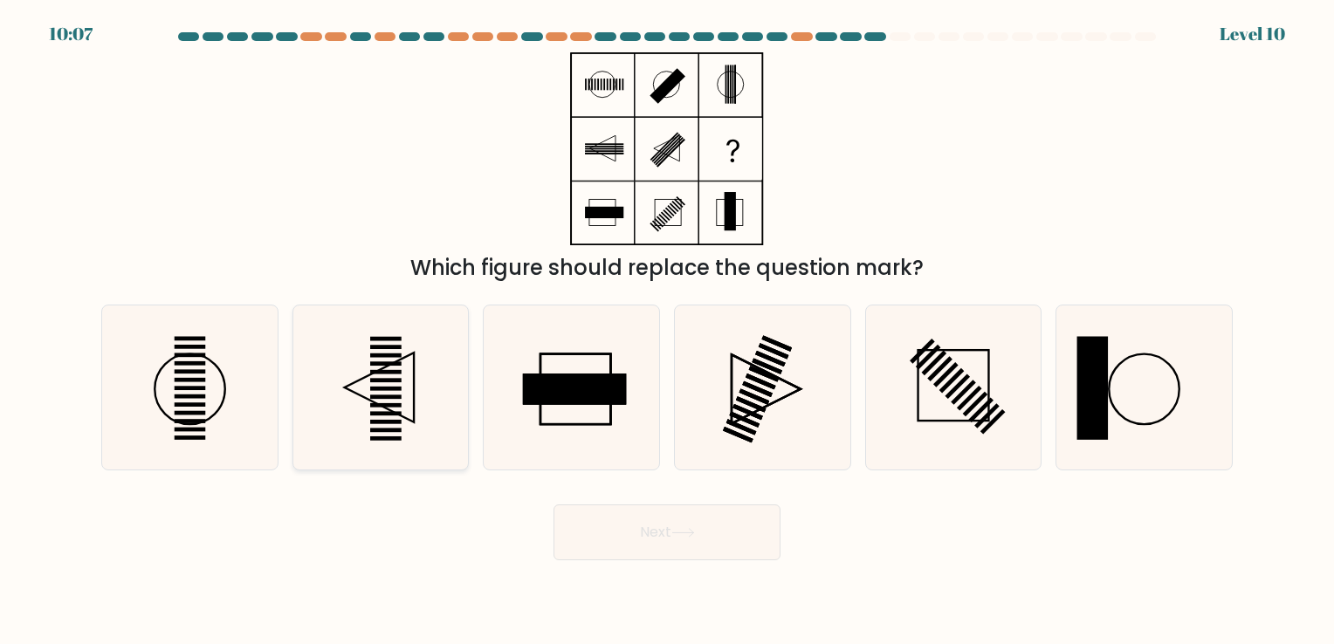
click at [377, 399] on rect at bounding box center [385, 397] width 31 height 4
click at [667, 331] on input "b." at bounding box center [667, 326] width 1 height 9
radio input "true"
click at [678, 527] on button "Next" at bounding box center [667, 533] width 227 height 56
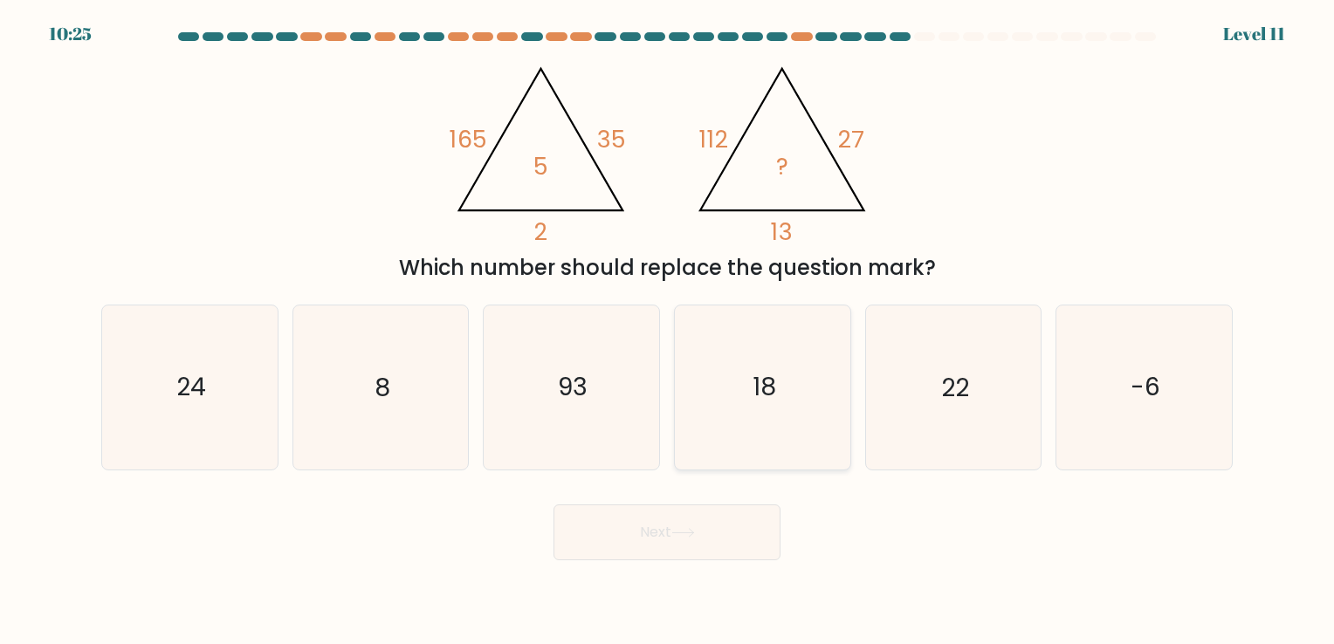
click at [739, 378] on icon "18" at bounding box center [762, 387] width 163 height 163
click at [668, 331] on input "d. 18" at bounding box center [667, 326] width 1 height 9
radio input "true"
click at [692, 534] on icon at bounding box center [683, 533] width 24 height 10
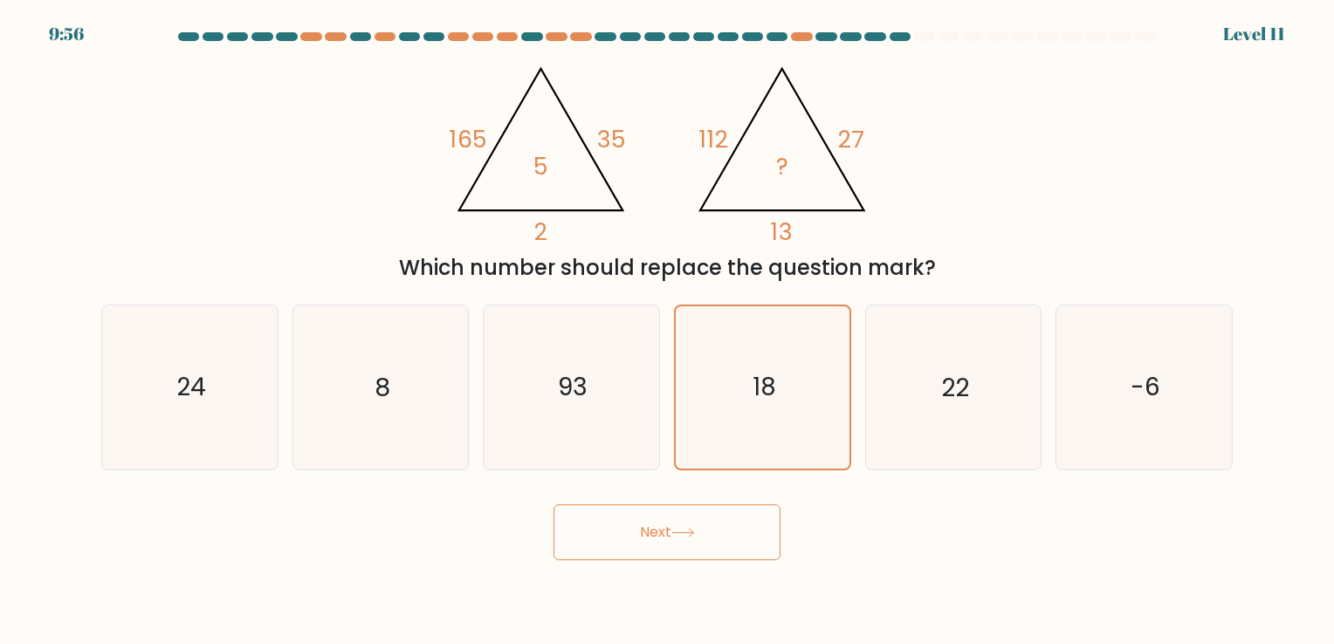
click at [659, 536] on button "Next" at bounding box center [667, 533] width 227 height 56
click at [759, 365] on icon "18" at bounding box center [763, 387] width 162 height 162
click at [668, 331] on input "d. 18" at bounding box center [667, 326] width 1 height 9
click at [672, 527] on button "Next" at bounding box center [667, 533] width 227 height 56
click at [384, 385] on text "8" at bounding box center [383, 388] width 16 height 34
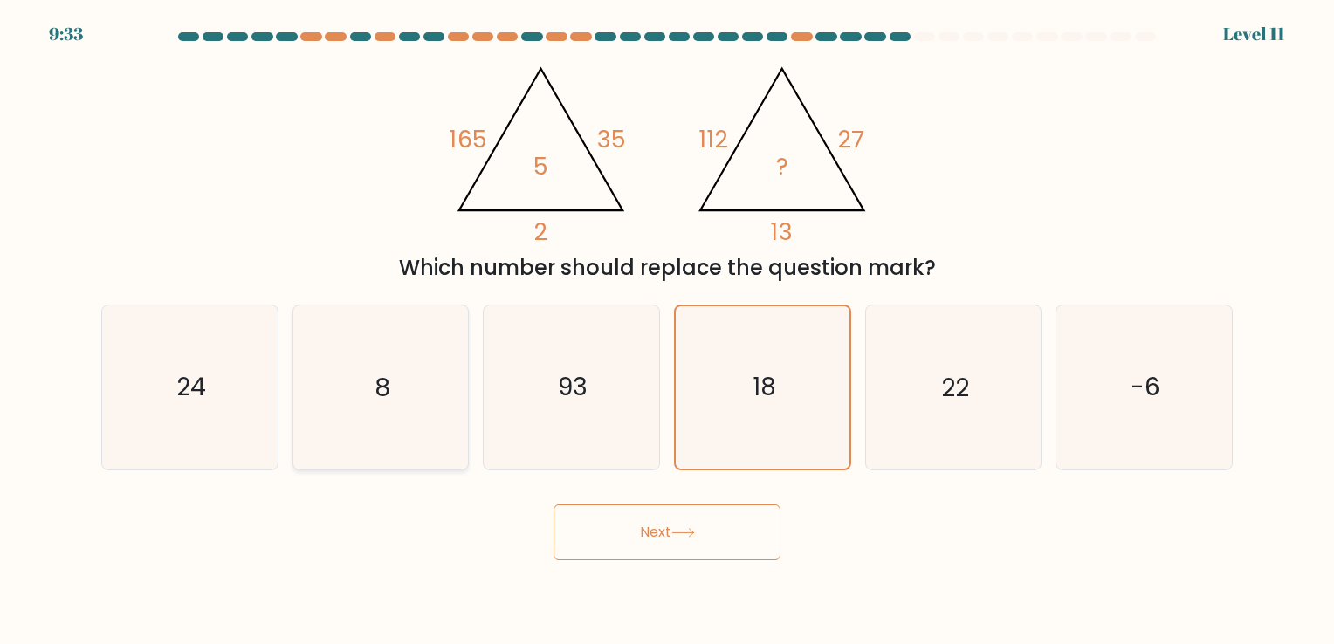
click at [667, 331] on input "b. 8" at bounding box center [667, 326] width 1 height 9
radio input "true"
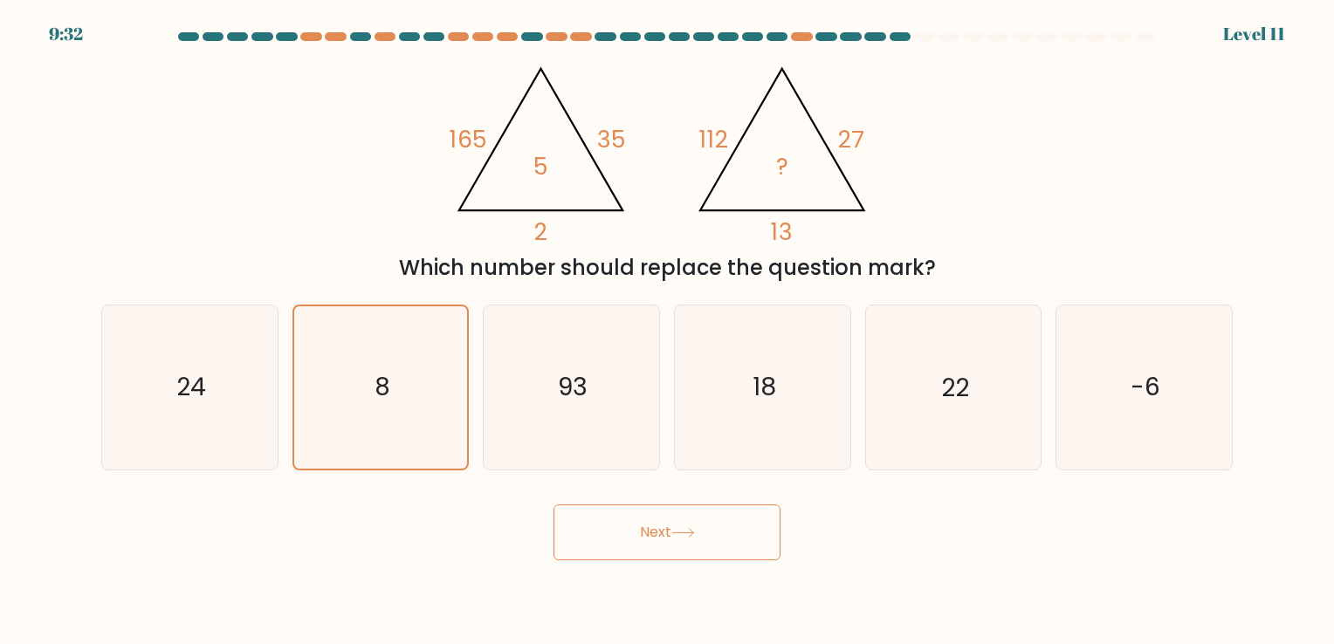
click at [658, 524] on button "Next" at bounding box center [667, 533] width 227 height 56
click at [684, 534] on icon at bounding box center [683, 533] width 24 height 10
click at [684, 535] on icon at bounding box center [683, 533] width 24 height 10
click at [684, 536] on icon at bounding box center [683, 533] width 24 height 10
click at [660, 533] on button "Next" at bounding box center [667, 533] width 227 height 56
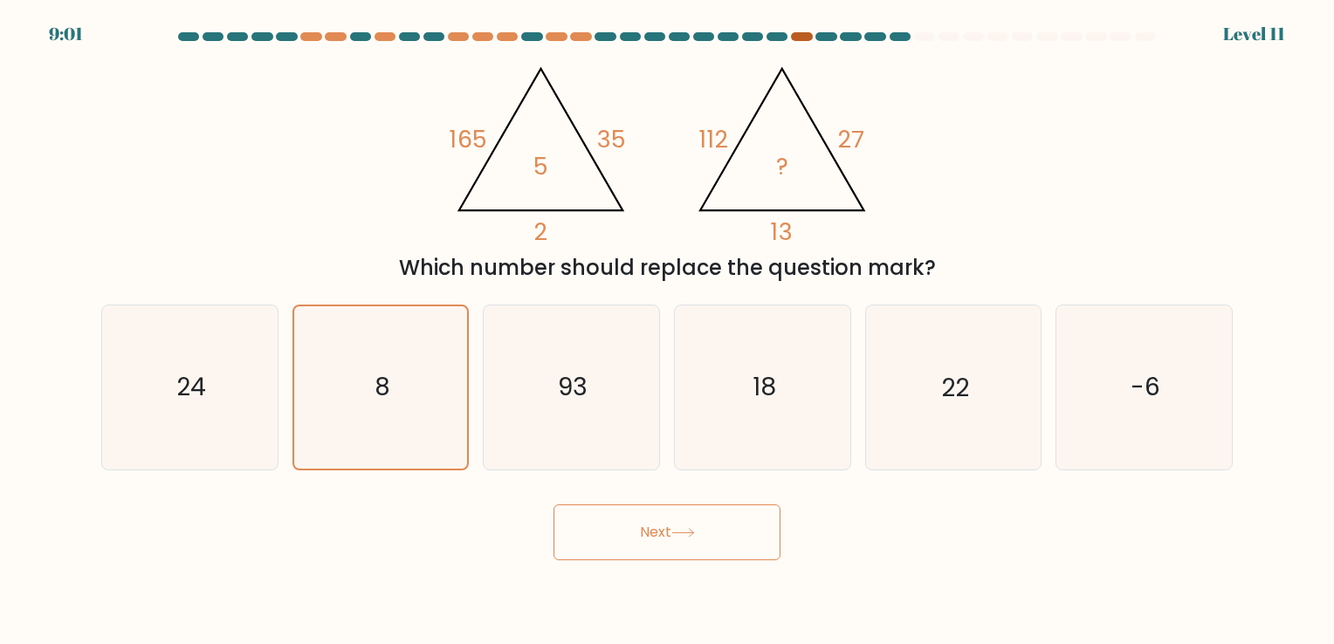
click at [801, 34] on div at bounding box center [801, 36] width 21 height 9
click at [901, 35] on div at bounding box center [900, 36] width 21 height 9
click at [928, 29] on div "8:59 Level 11" at bounding box center [667, 23] width 1334 height 47
drag, startPoint x: 995, startPoint y: 44, endPoint x: 1016, endPoint y: 38, distance: 21.8
click at [996, 44] on div at bounding box center [667, 40] width 1153 height 16
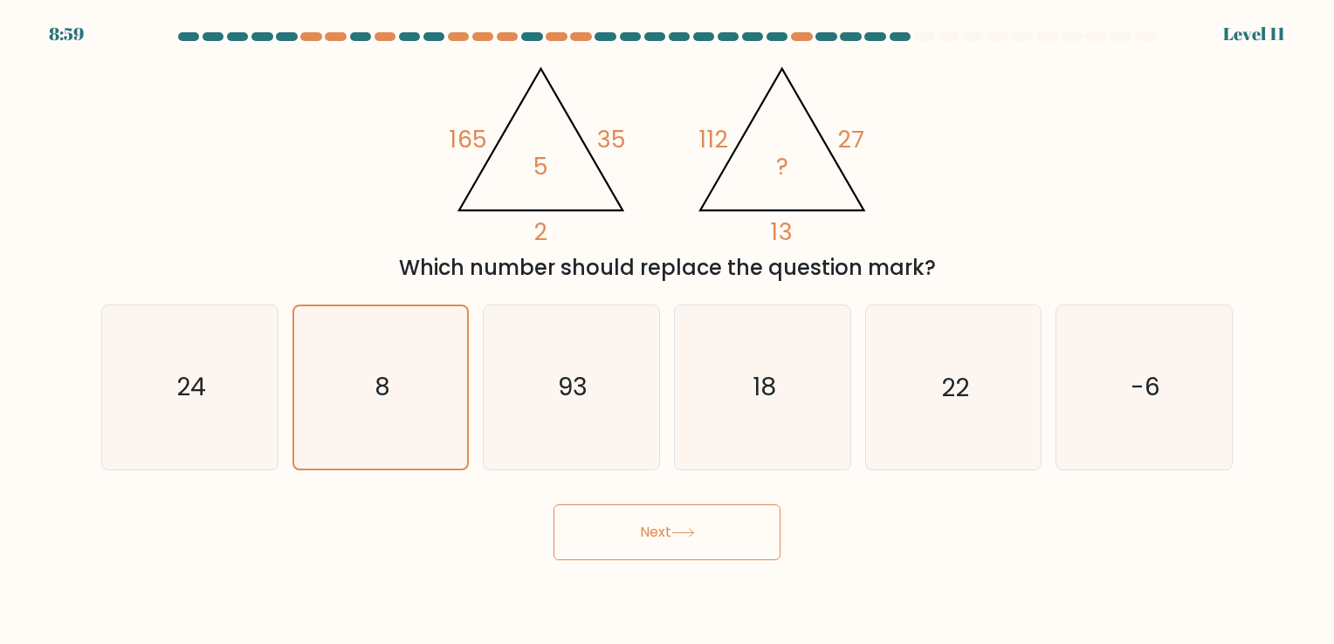
drag, startPoint x: 1034, startPoint y: 33, endPoint x: 1065, endPoint y: 27, distance: 32.0
click at [1058, 27] on body "8:59 Level 11" at bounding box center [667, 322] width 1334 height 644
drag, startPoint x: 1065, startPoint y: 27, endPoint x: 1227, endPoint y: 51, distance: 163.3
click at [1227, 51] on form at bounding box center [667, 296] width 1334 height 528
click at [993, 138] on div "@import url('https://fonts.googleapis.com/css?family=Abril+Fatface:400,100,100i…" at bounding box center [667, 167] width 1153 height 231
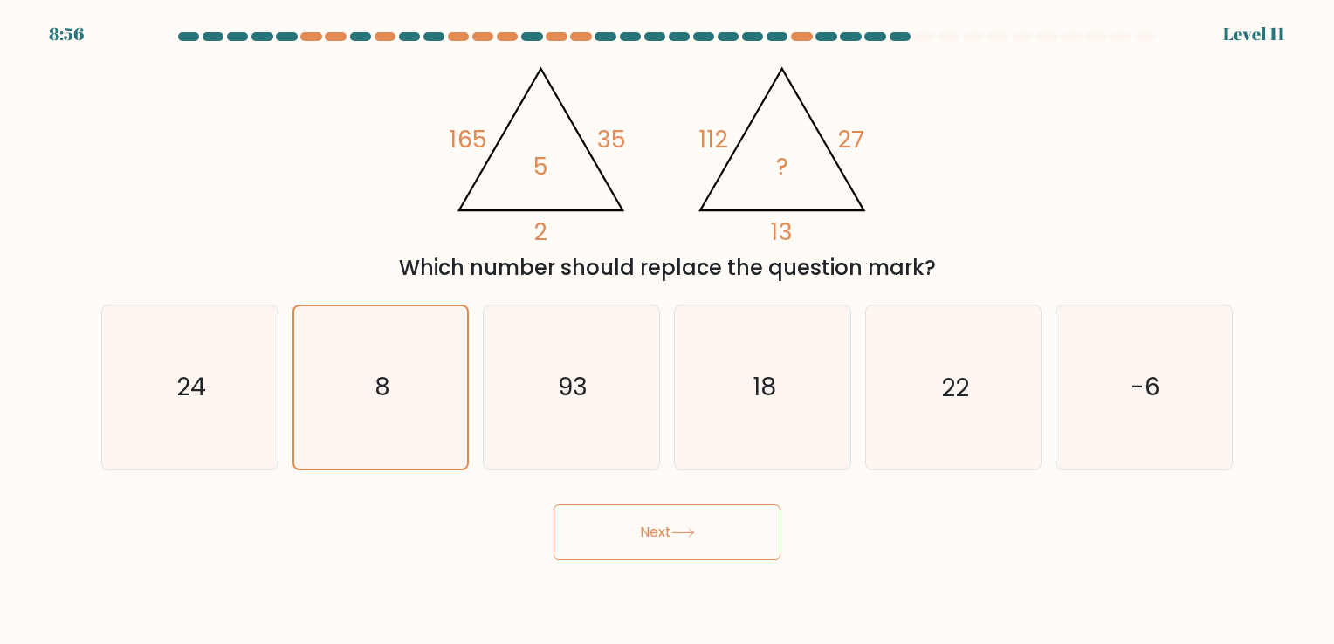
click at [772, 164] on icon "@import url('https://fonts.googleapis.com/css?family=Abril+Fatface:400,100,100i…" at bounding box center [666, 148] width 444 height 193
click at [687, 534] on icon at bounding box center [683, 533] width 24 height 10
click at [687, 533] on icon at bounding box center [682, 533] width 21 height 8
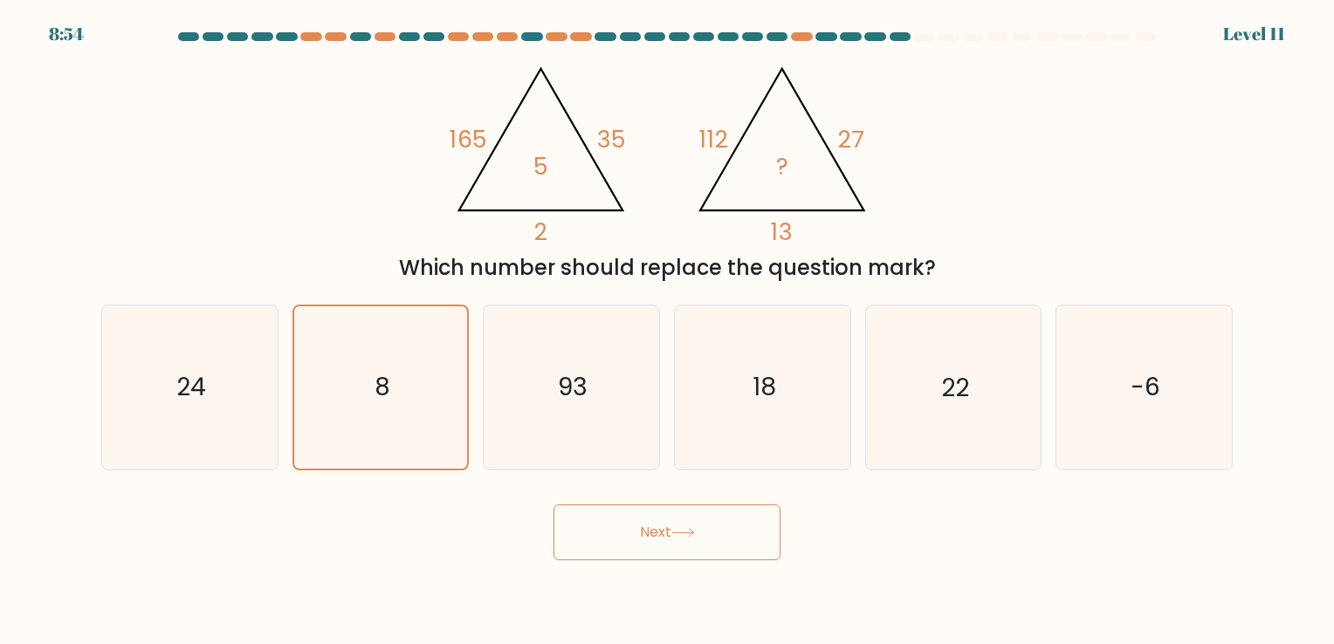
click at [687, 533] on icon at bounding box center [682, 533] width 21 height 8
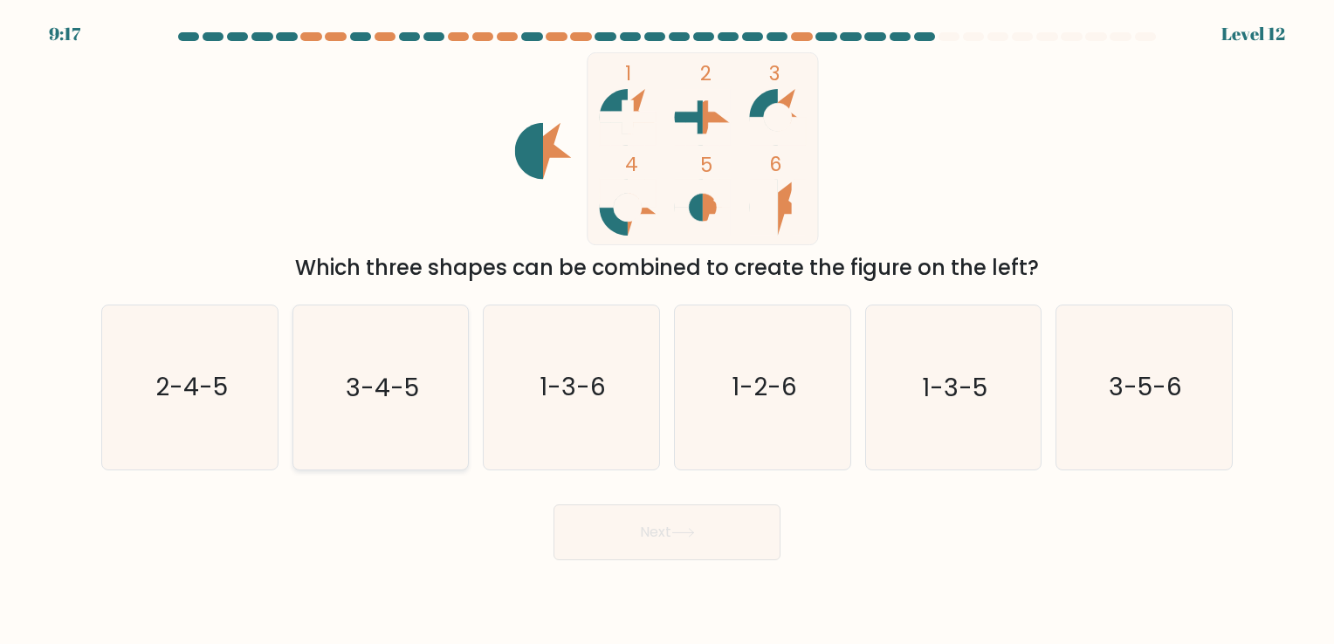
click at [375, 387] on text "3-4-5" at bounding box center [382, 388] width 73 height 34
click at [667, 331] on input "b. 3-4-5" at bounding box center [667, 326] width 1 height 9
radio input "true"
click at [720, 531] on button "Next" at bounding box center [667, 533] width 227 height 56
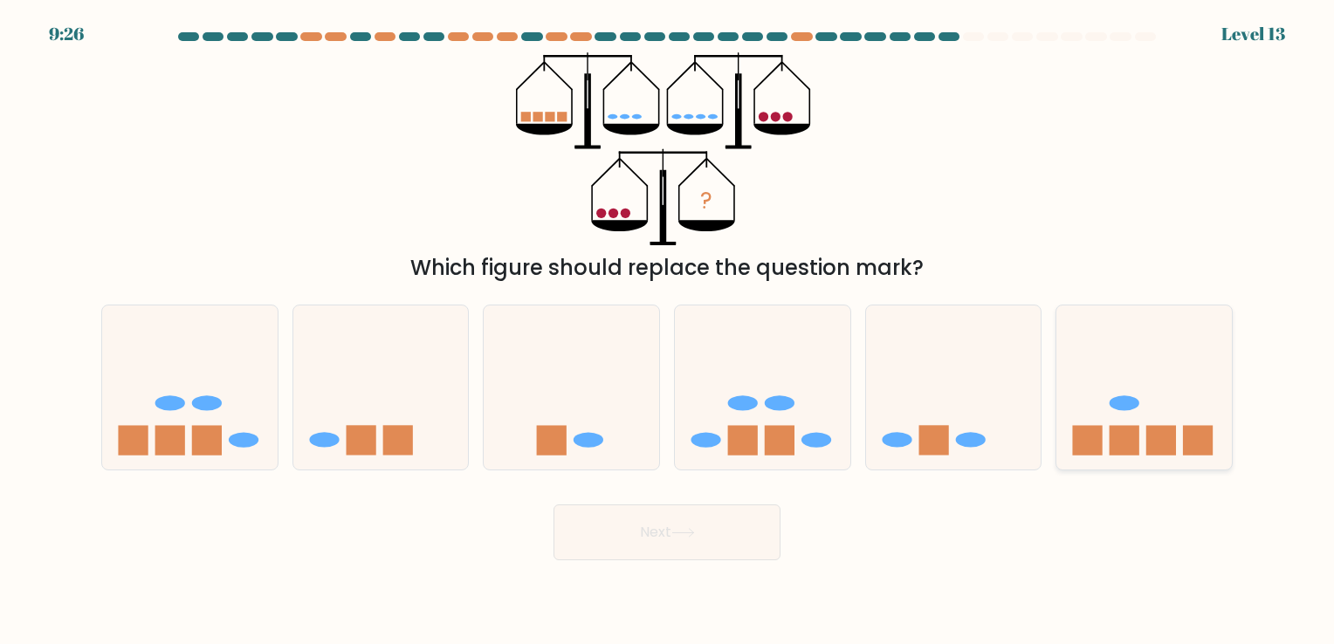
click at [1142, 403] on icon at bounding box center [1145, 387] width 176 height 145
click at [668, 331] on input "f." at bounding box center [667, 326] width 1 height 9
radio input "true"
click at [687, 534] on icon at bounding box center [683, 533] width 24 height 10
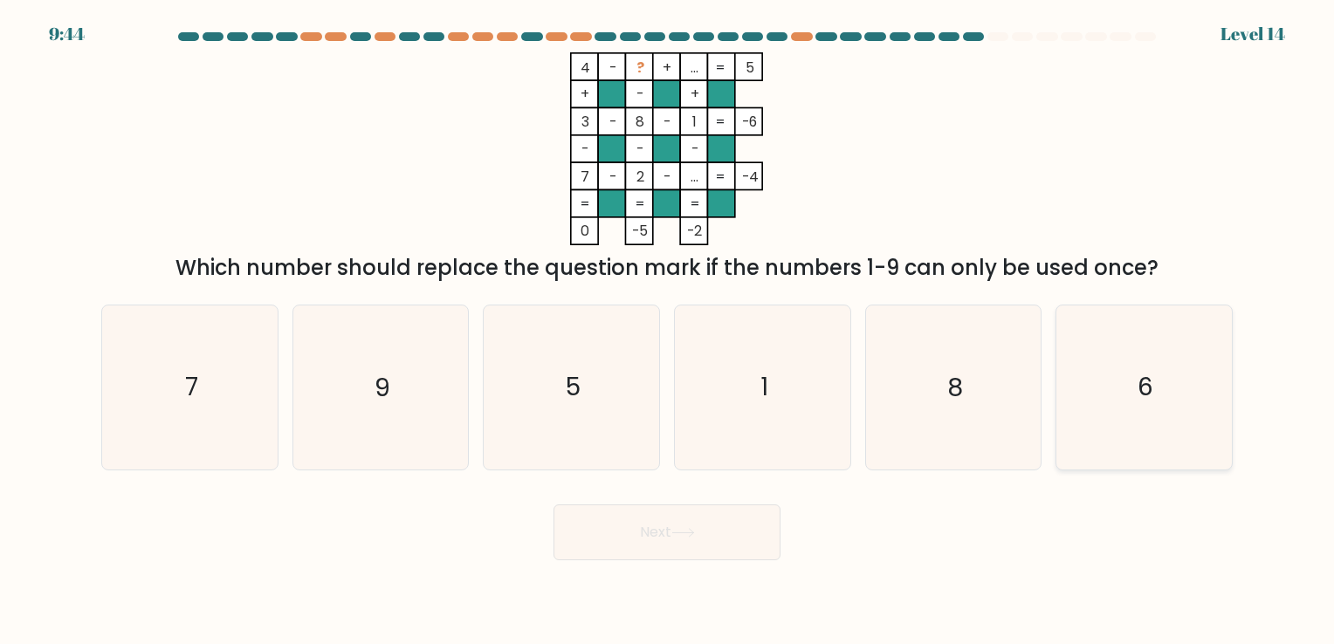
click at [1181, 396] on icon "6" at bounding box center [1144, 387] width 163 height 163
click at [668, 331] on input "f. 6" at bounding box center [667, 326] width 1 height 9
radio input "true"
click at [671, 541] on button "Next" at bounding box center [667, 533] width 227 height 56
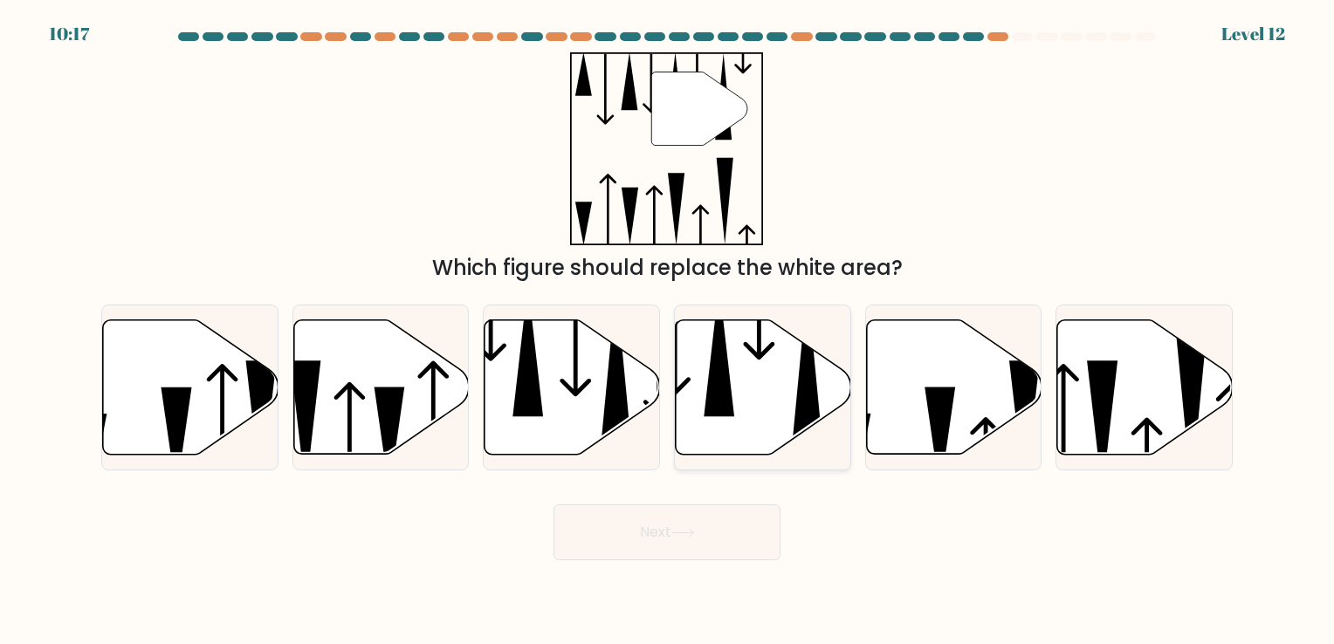
click at [752, 379] on icon at bounding box center [764, 387] width 176 height 134
click at [668, 331] on input "d." at bounding box center [667, 326] width 1 height 9
radio input "true"
click at [709, 532] on button "Next" at bounding box center [667, 533] width 227 height 56
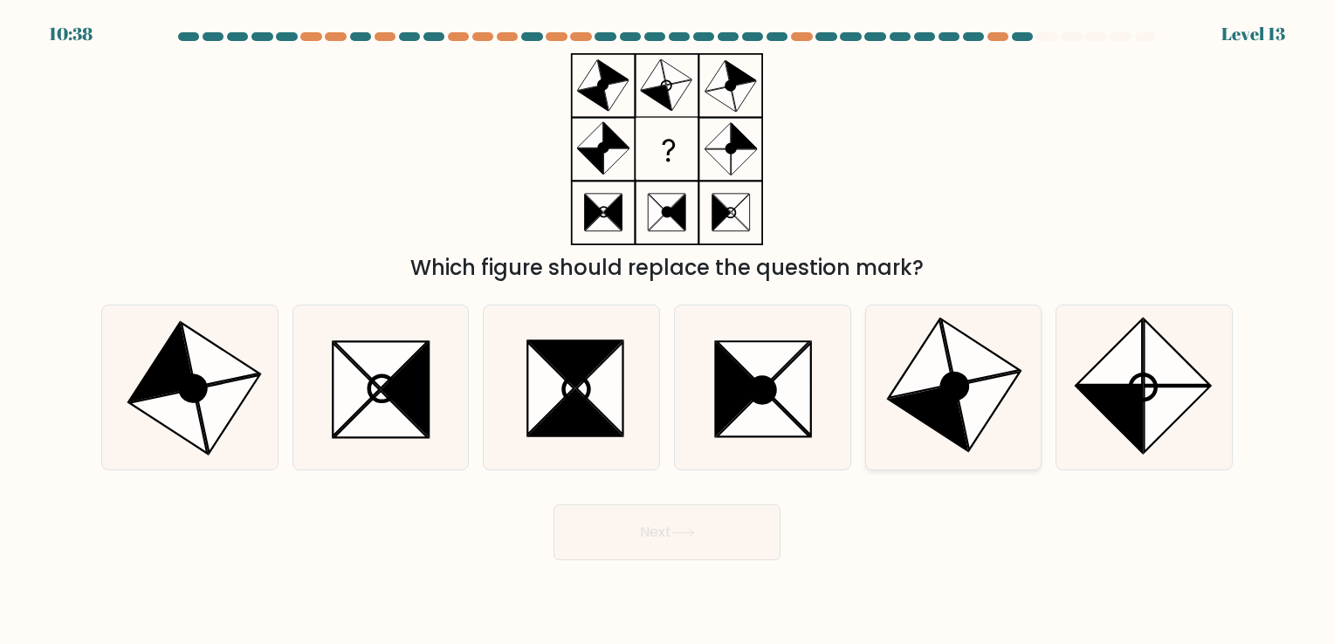
click at [955, 404] on icon at bounding box center [928, 418] width 78 height 65
click at [668, 331] on input "e." at bounding box center [667, 326] width 1 height 9
radio input "true"
click at [639, 534] on button "Next" at bounding box center [667, 533] width 227 height 56
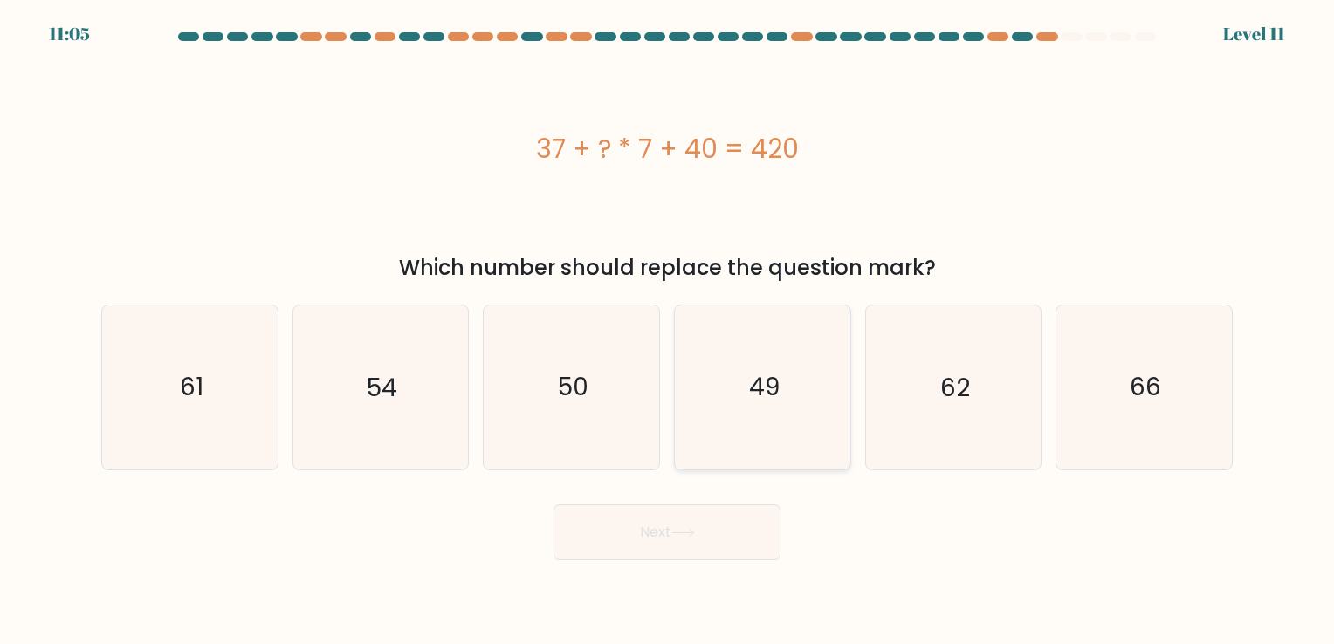
click at [754, 378] on text "49" at bounding box center [764, 388] width 31 height 34
click at [668, 331] on input "d. 49" at bounding box center [667, 326] width 1 height 9
radio input "true"
click at [719, 530] on button "Next" at bounding box center [667, 533] width 227 height 56
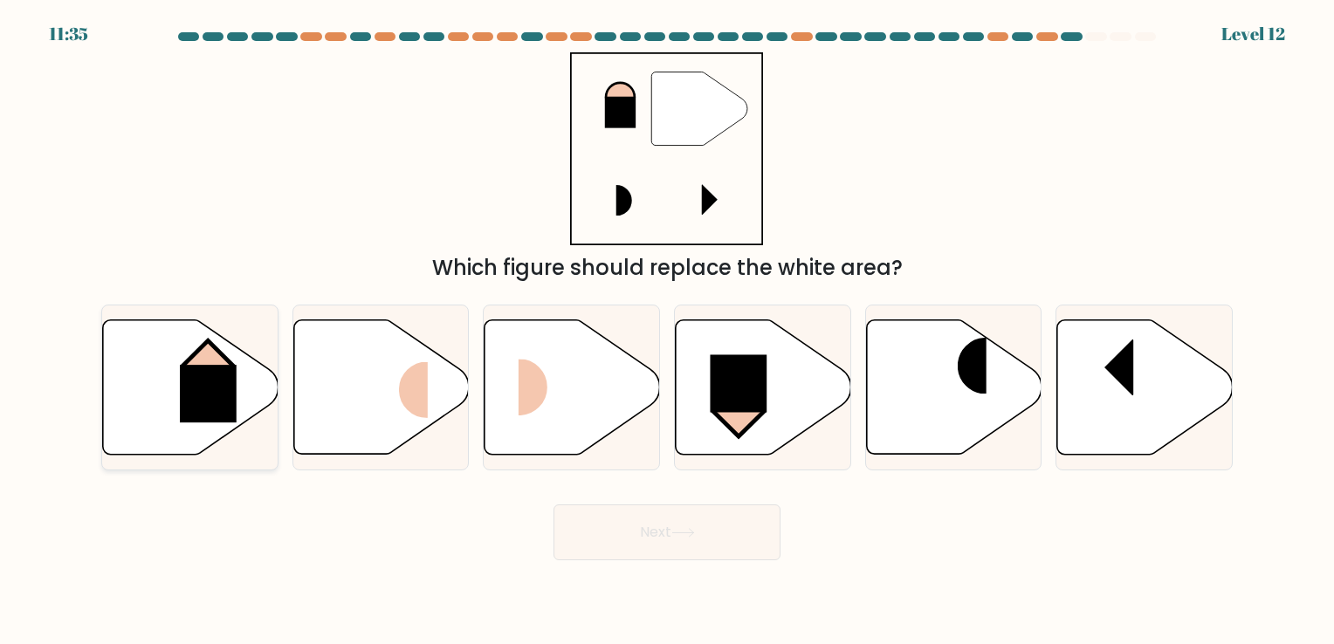
click at [220, 385] on rect at bounding box center [208, 394] width 57 height 58
click at [667, 331] on input "a." at bounding box center [667, 326] width 1 height 9
radio input "true"
click at [692, 526] on button "Next" at bounding box center [667, 533] width 227 height 56
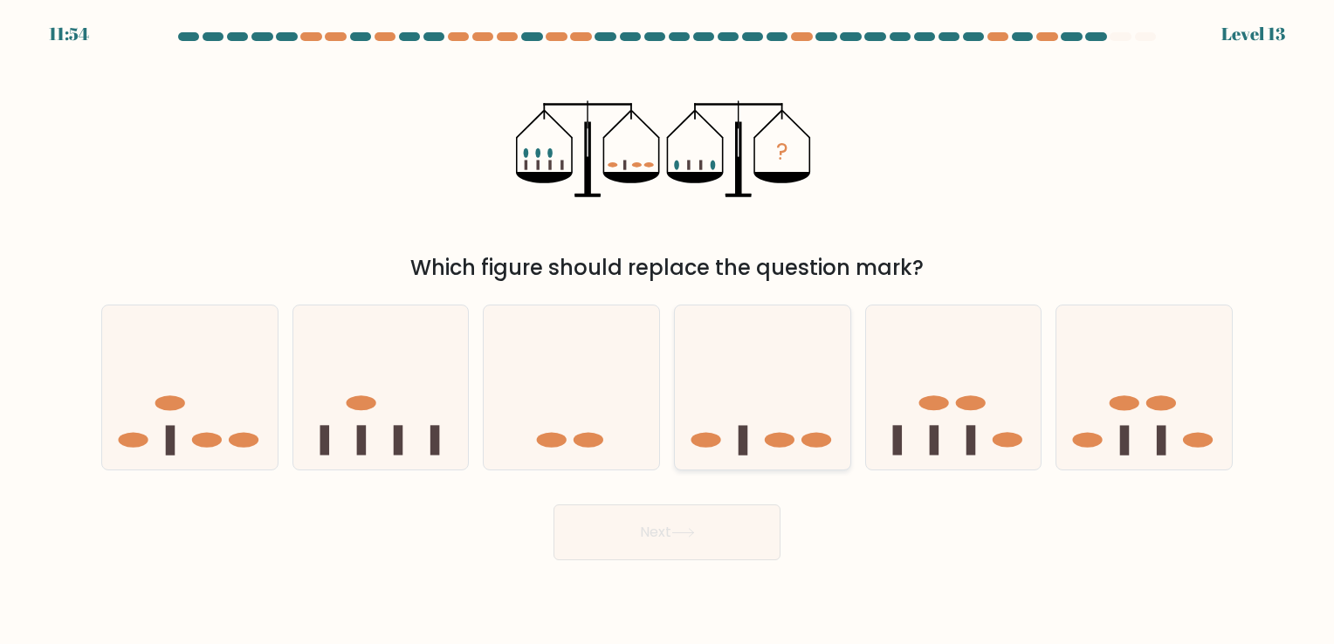
click at [789, 421] on icon at bounding box center [763, 387] width 176 height 145
click at [668, 331] on input "d." at bounding box center [667, 326] width 1 height 9
radio input "true"
click at [723, 529] on button "Next" at bounding box center [667, 533] width 227 height 56
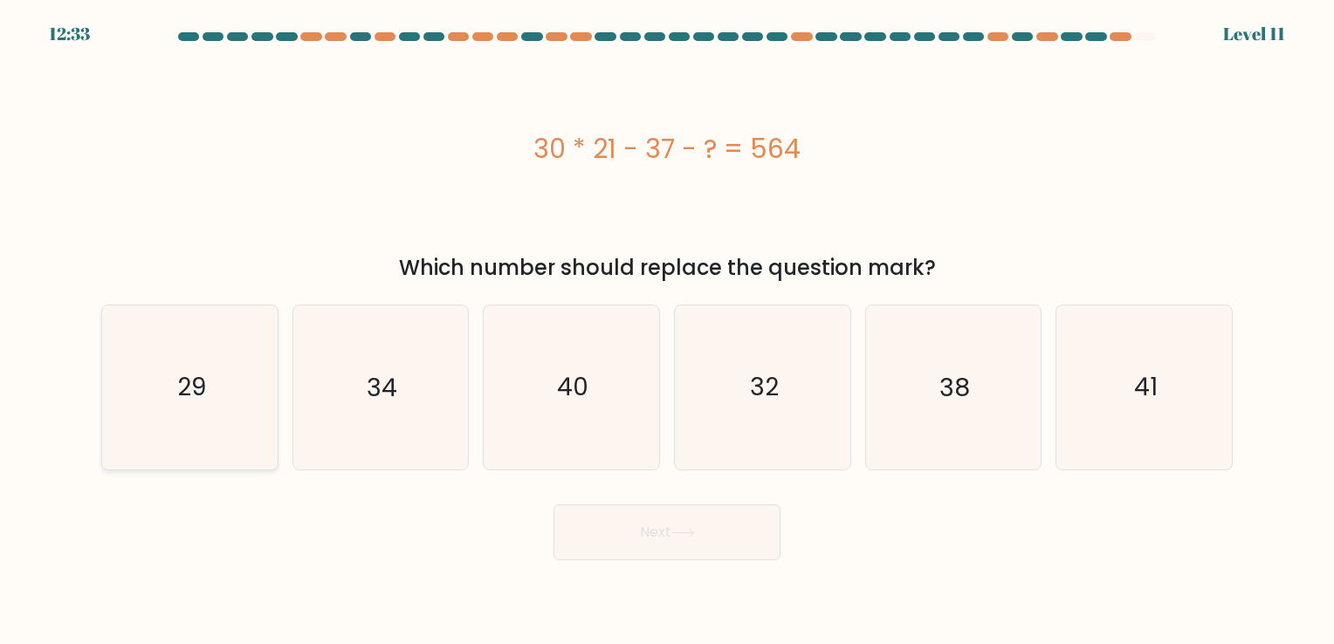
click at [239, 385] on icon "29" at bounding box center [189, 387] width 163 height 163
click at [667, 331] on input "a. 29" at bounding box center [667, 326] width 1 height 9
radio input "true"
click at [699, 532] on button "Next" at bounding box center [667, 533] width 227 height 56
click at [681, 533] on icon at bounding box center [683, 533] width 24 height 10
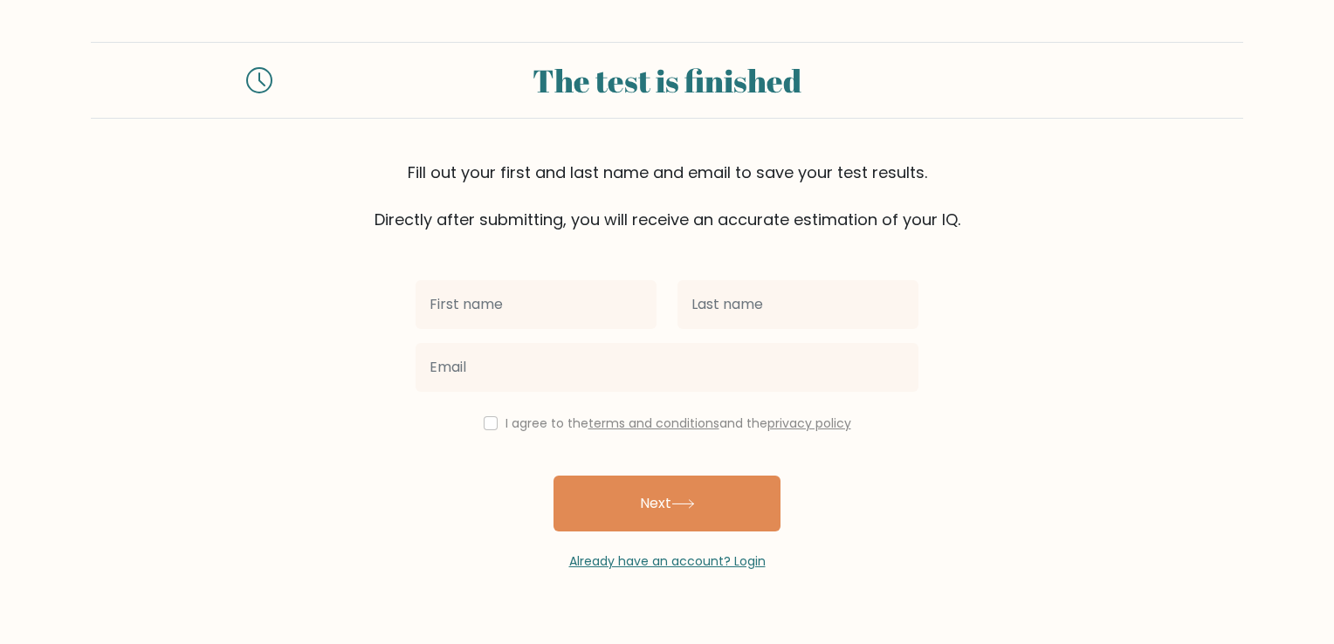
click at [517, 293] on input "text" at bounding box center [536, 304] width 241 height 49
type input "[DEMOGRAPHIC_DATA]"
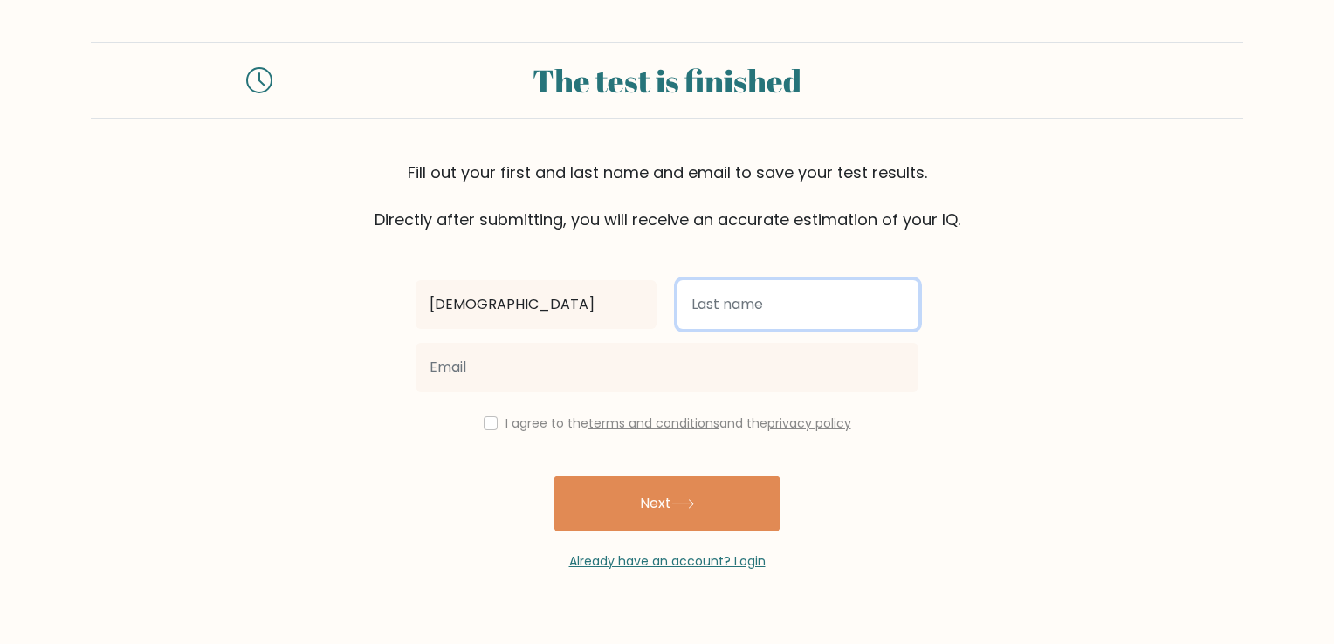
click at [717, 300] on input "text" at bounding box center [798, 304] width 241 height 49
type input "[PERSON_NAME]"
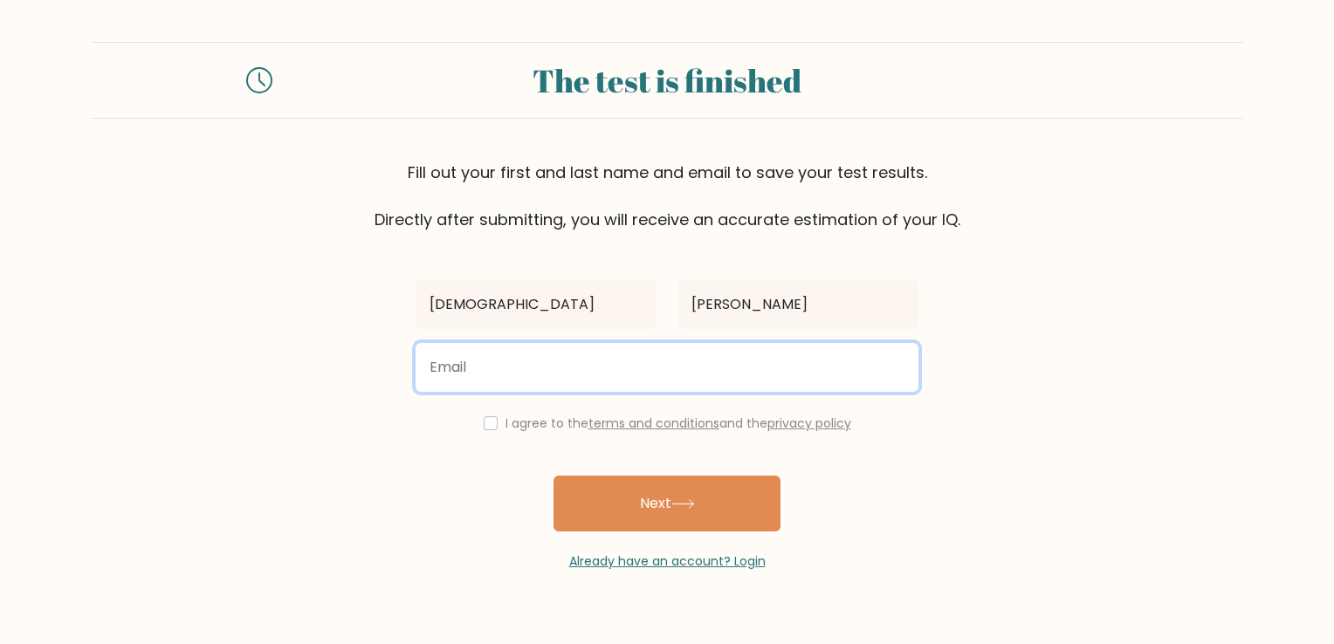
click at [587, 365] on input "email" at bounding box center [667, 367] width 503 height 49
type input "templemarshall@icloud.com"
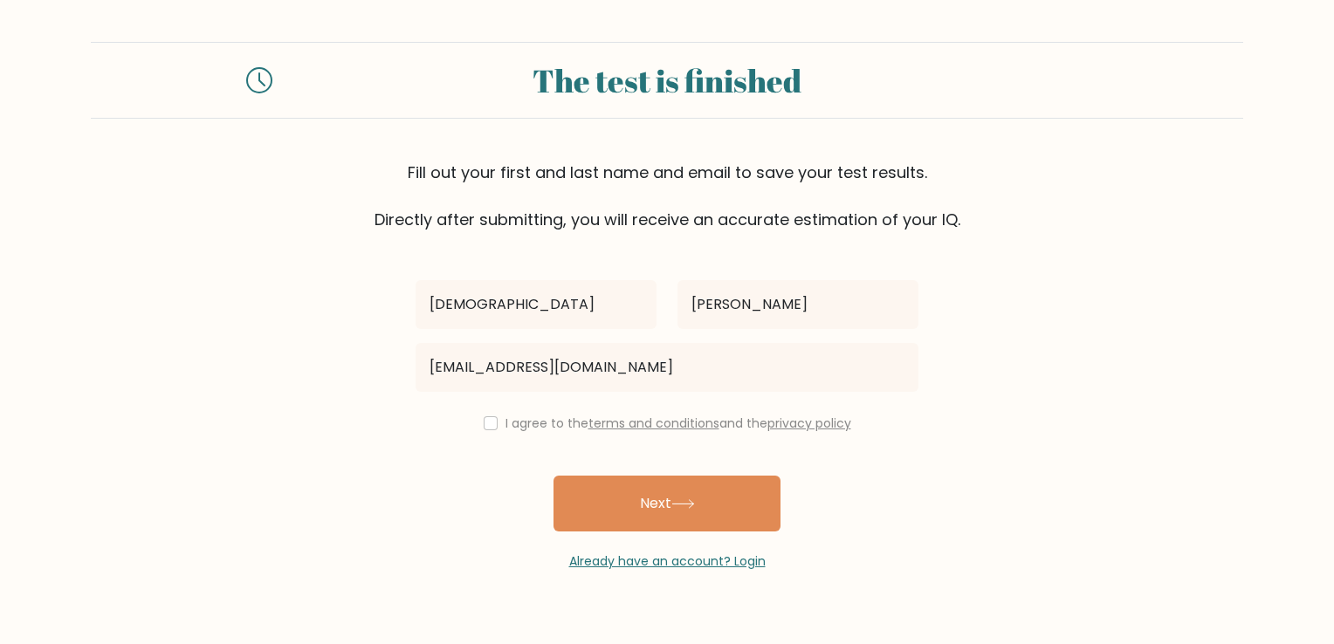
click at [492, 426] on div "I agree to the terms and conditions and the privacy policy" at bounding box center [667, 423] width 524 height 21
click at [485, 425] on input "checkbox" at bounding box center [491, 424] width 14 height 14
checkbox input "true"
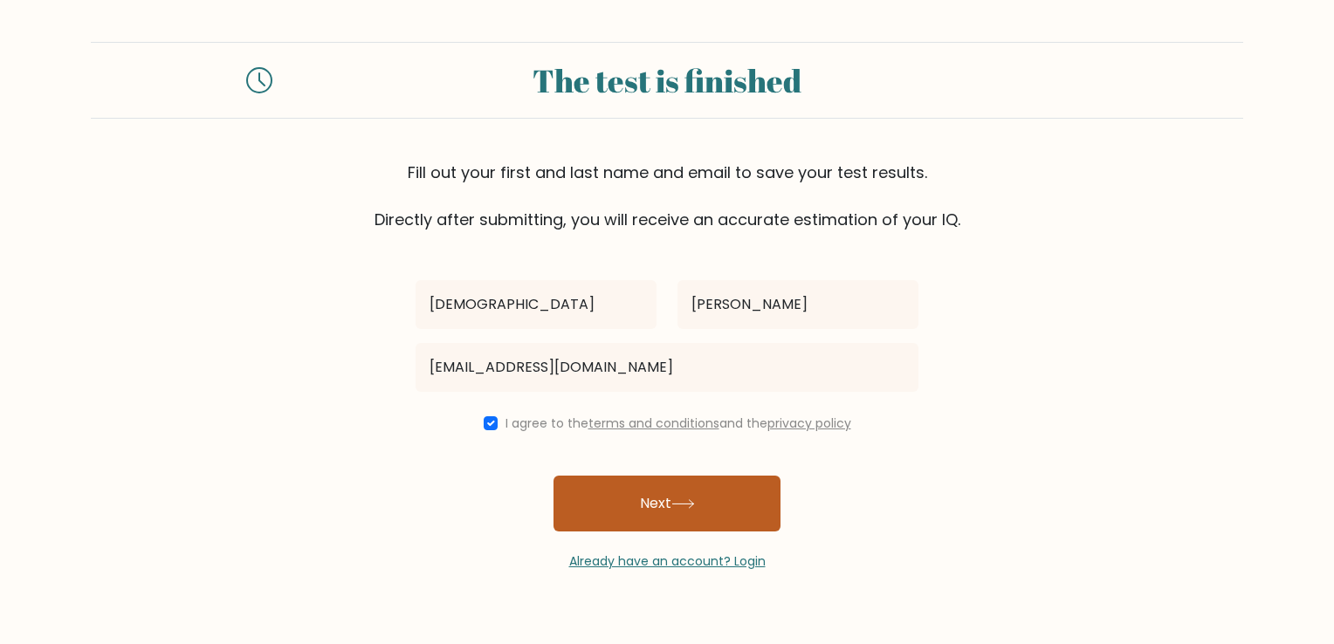
click at [695, 517] on button "Next" at bounding box center [667, 504] width 227 height 56
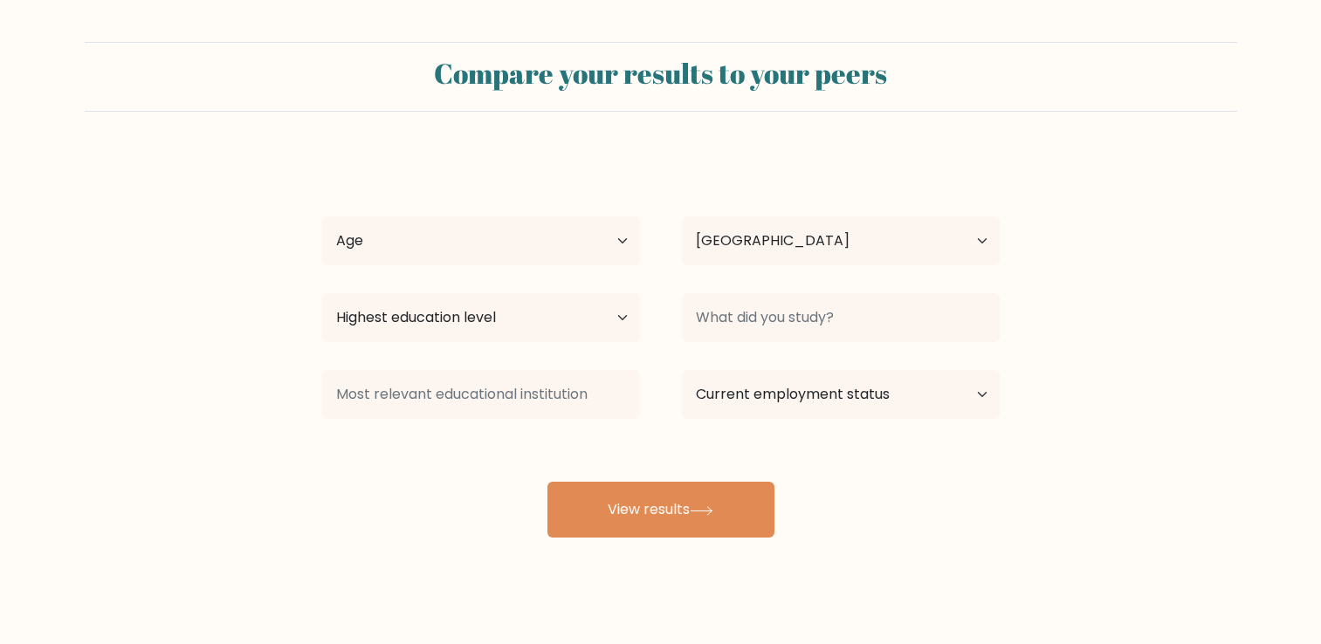
select select "US"
click at [607, 241] on select "Age Under [DEMOGRAPHIC_DATA] [DEMOGRAPHIC_DATA] [DEMOGRAPHIC_DATA] [DEMOGRAPHIC…" at bounding box center [481, 241] width 318 height 49
select select "25_34"
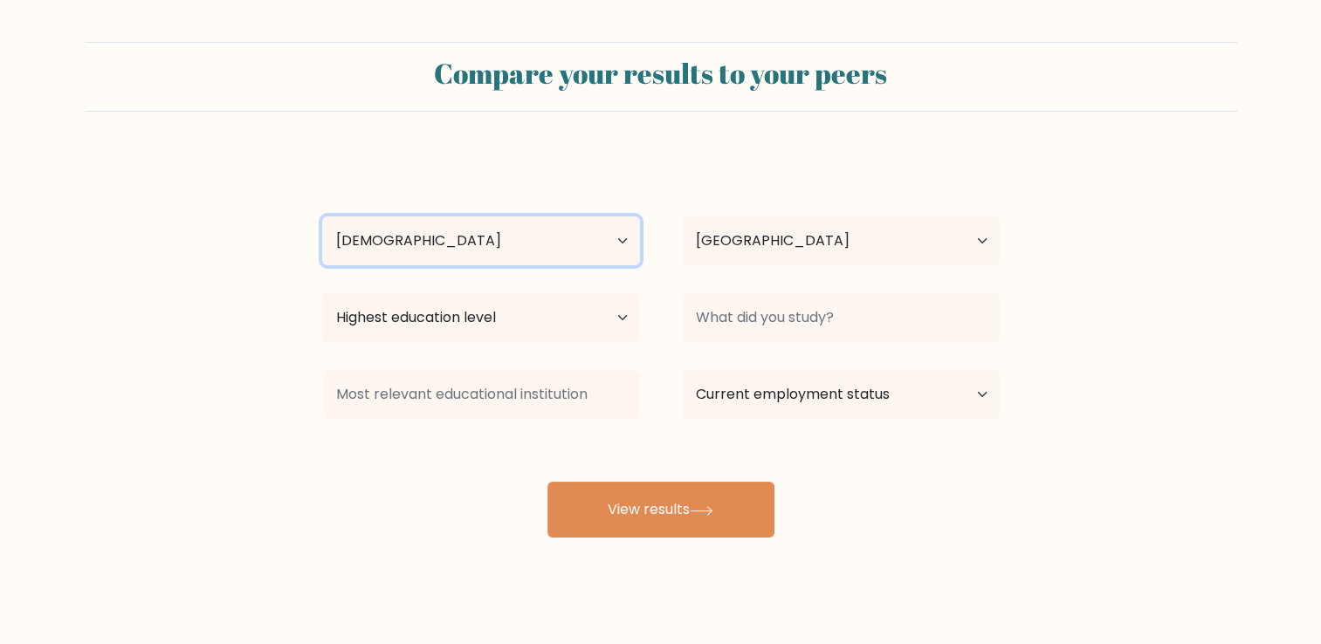
click at [322, 217] on select "Age Under [DEMOGRAPHIC_DATA] [DEMOGRAPHIC_DATA] [DEMOGRAPHIC_DATA] [DEMOGRAPHIC…" at bounding box center [481, 241] width 318 height 49
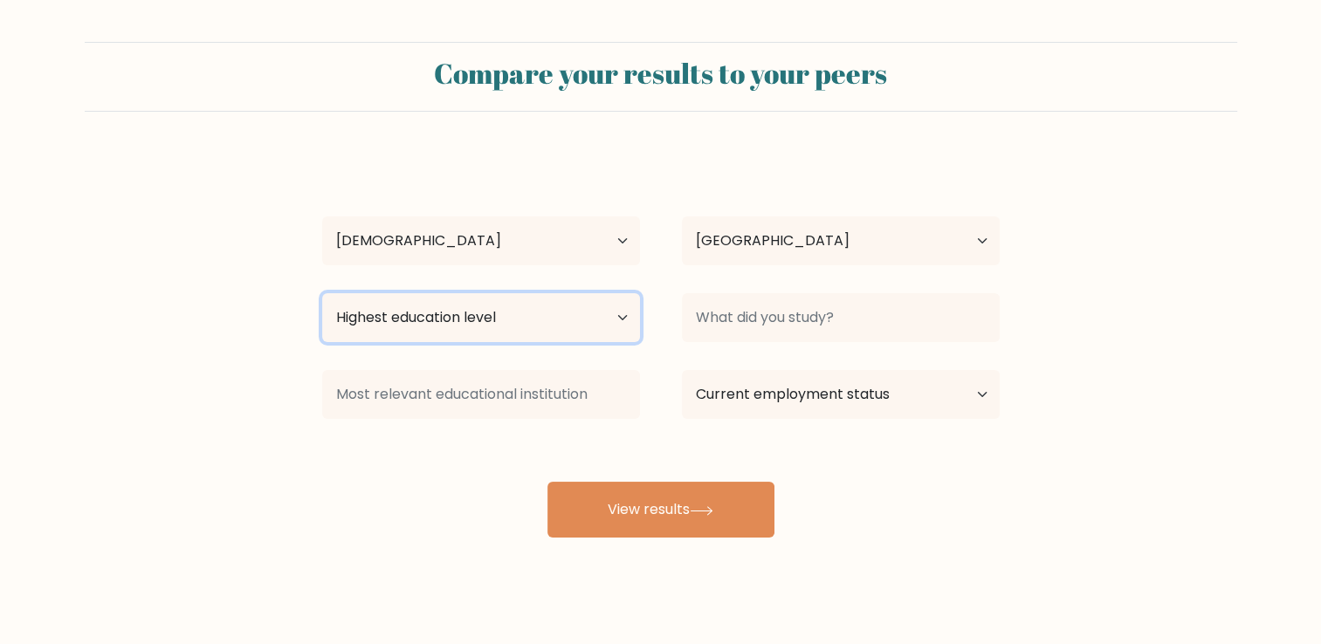
click at [520, 334] on select "Highest education level No schooling Primary Lower Secondary Upper Secondary Oc…" at bounding box center [481, 317] width 318 height 49
select select "primary"
click at [322, 293] on select "Highest education level No schooling Primary Lower Secondary Upper Secondary Oc…" at bounding box center [481, 317] width 318 height 49
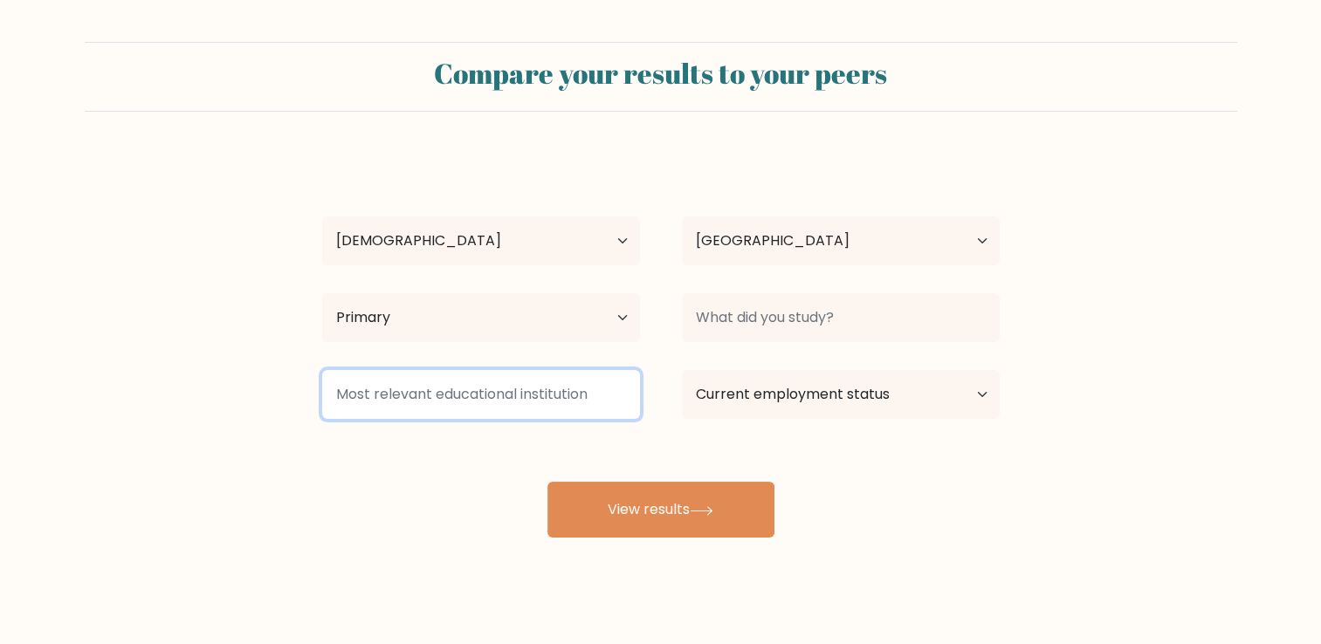
click at [368, 396] on input at bounding box center [481, 394] width 318 height 49
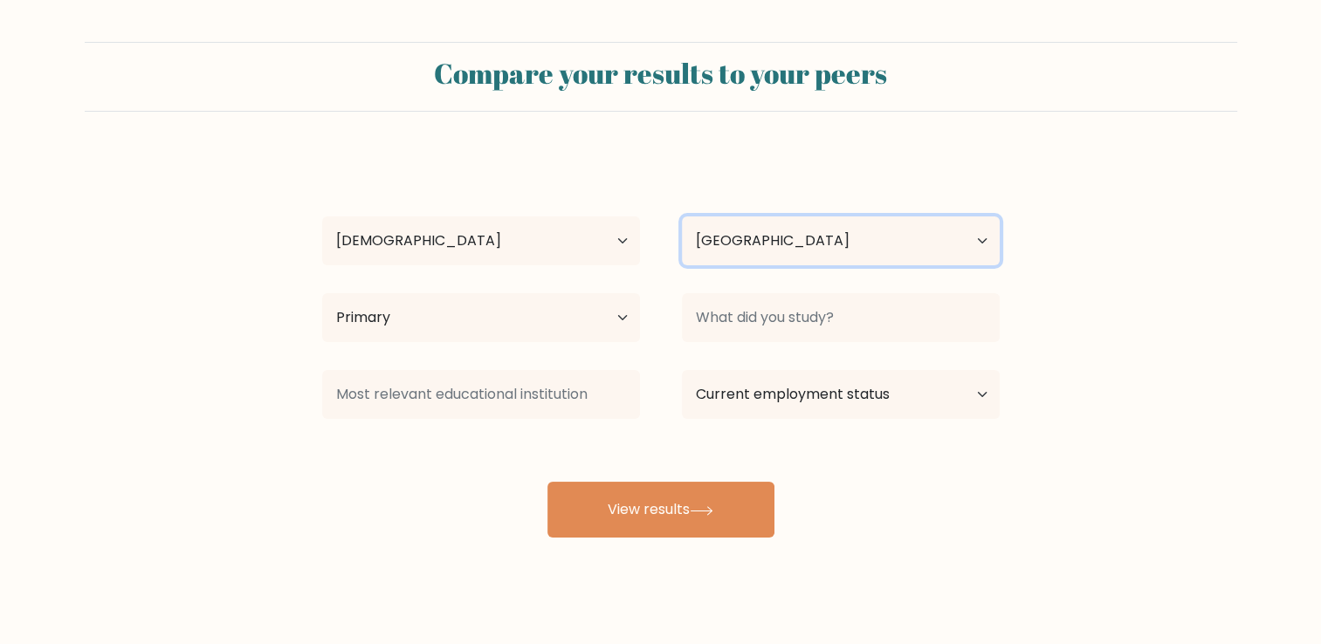
click at [803, 239] on select "Country [GEOGRAPHIC_DATA] [GEOGRAPHIC_DATA] [GEOGRAPHIC_DATA] [US_STATE] [GEOGR…" at bounding box center [841, 241] width 318 height 49
click at [793, 246] on select "Country [GEOGRAPHIC_DATA] [GEOGRAPHIC_DATA] [GEOGRAPHIC_DATA] [US_STATE] [GEOGR…" at bounding box center [841, 241] width 318 height 49
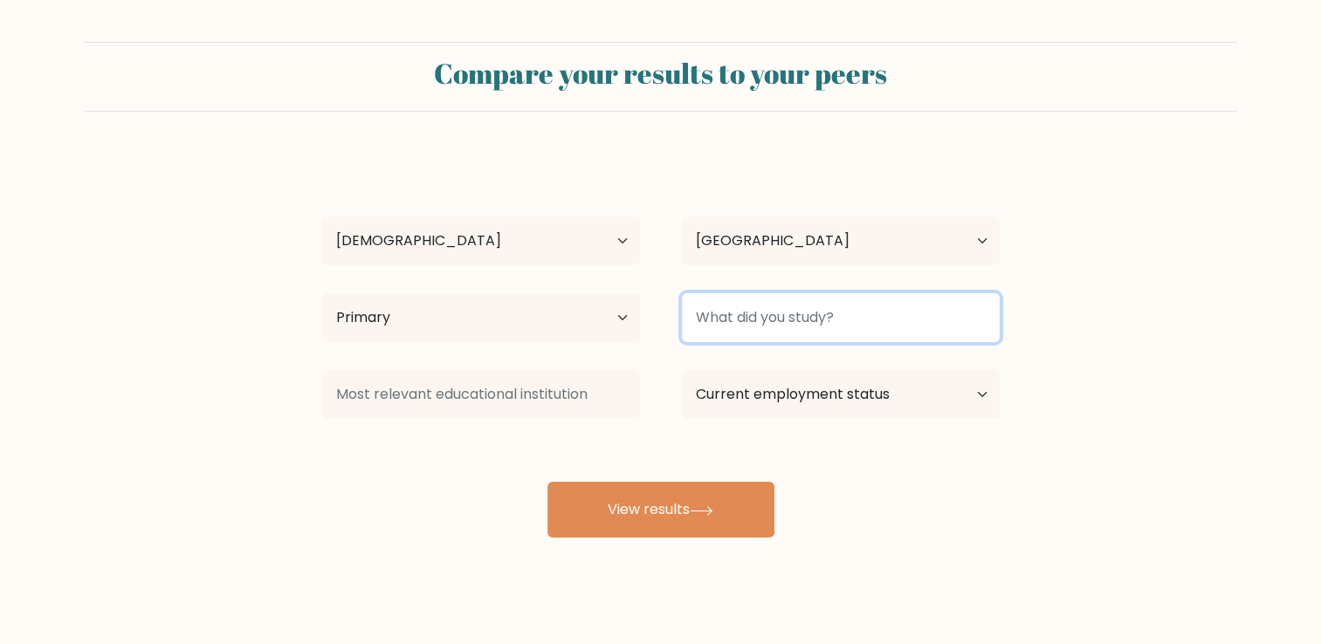
click at [786, 324] on input at bounding box center [841, 317] width 318 height 49
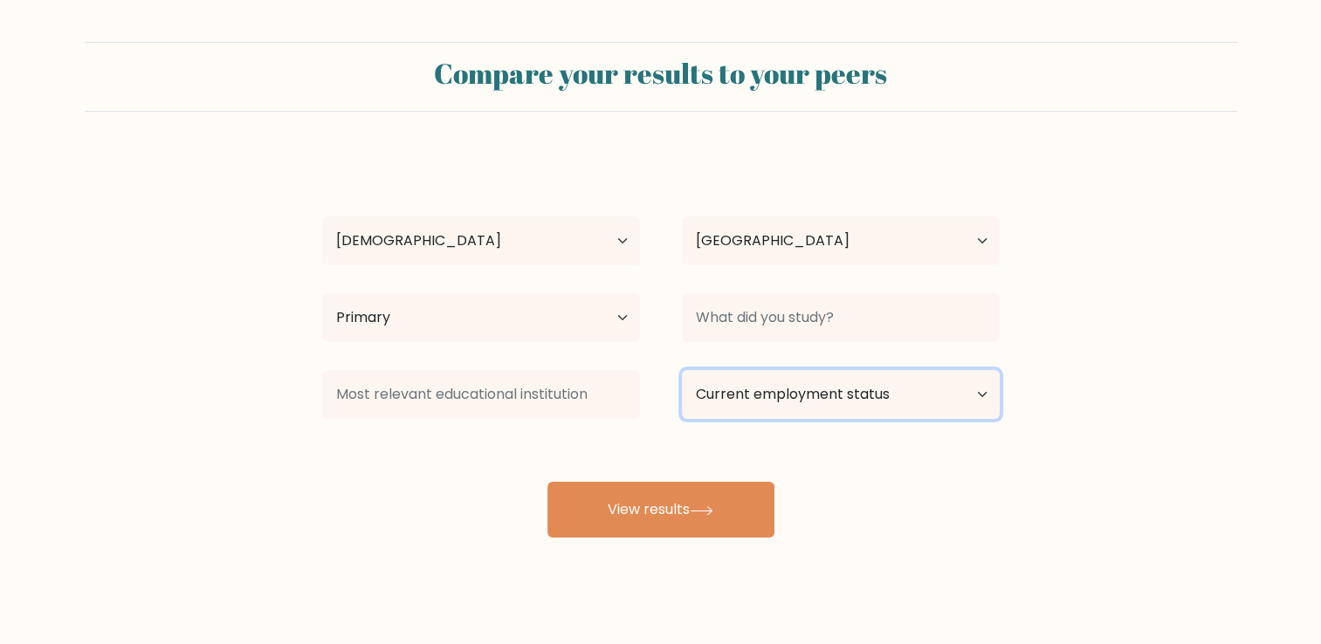
click at [775, 442] on div "[PERSON_NAME] Age Under [DEMOGRAPHIC_DATA] [DEMOGRAPHIC_DATA] [DEMOGRAPHIC_DATA…" at bounding box center [661, 346] width 699 height 384
click at [784, 410] on select "Current employment status Employed Student Retired Other / prefer not to answer" at bounding box center [841, 394] width 318 height 49
click at [785, 403] on select "Current employment status Employed Student Retired Other / prefer not to answer" at bounding box center [841, 394] width 318 height 49
select select "student"
click at [682, 370] on select "Current employment status Employed Student Retired Other / prefer not to answer" at bounding box center [841, 394] width 318 height 49
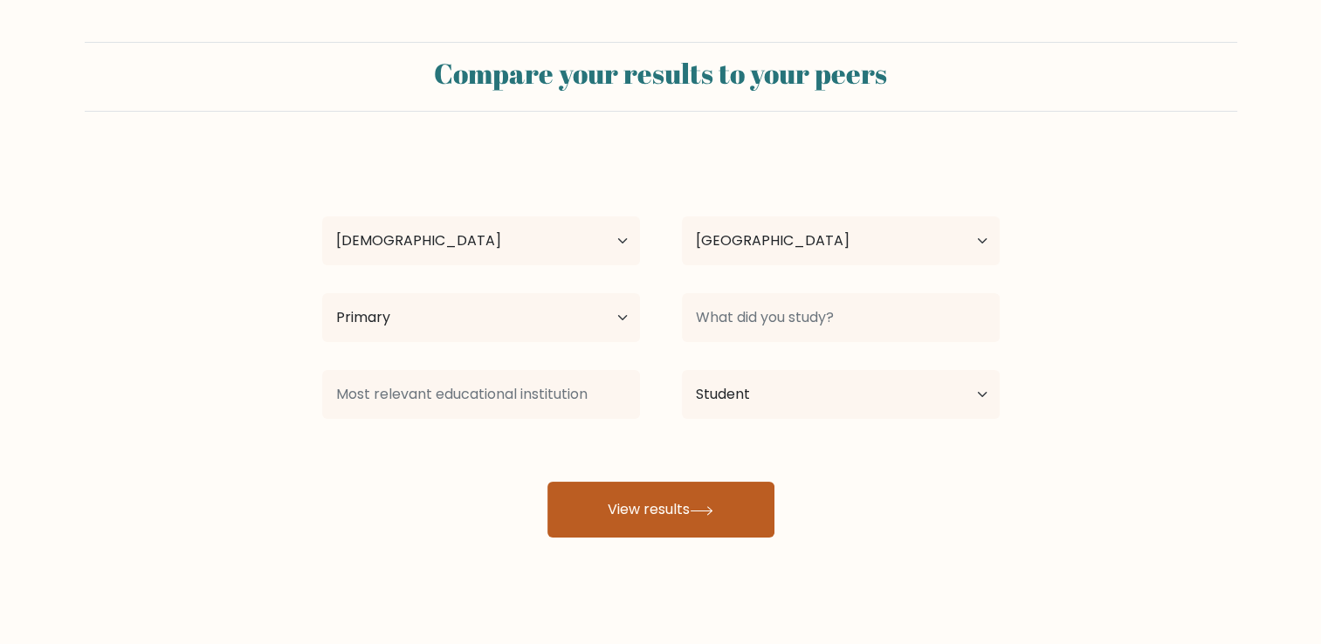
click at [723, 506] on button "View results" at bounding box center [660, 510] width 227 height 56
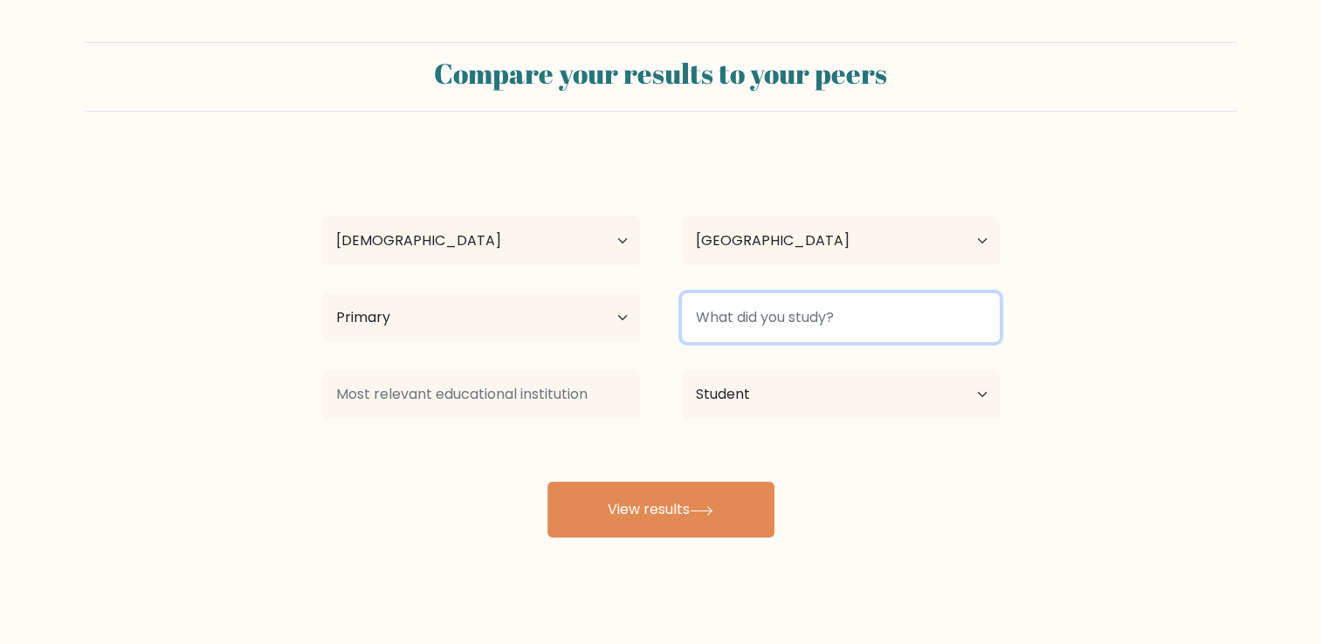
click at [768, 306] on input at bounding box center [841, 317] width 318 height 49
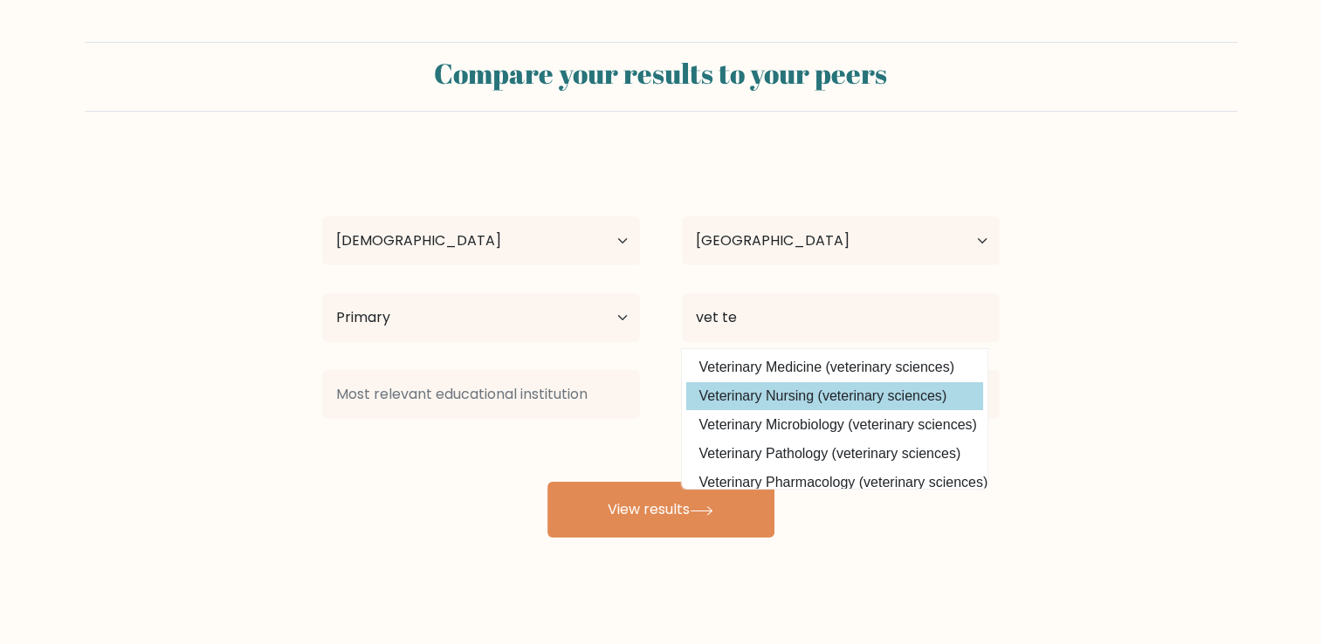
click at [805, 397] on option "Veterinary Nursing (veterinary sciences)" at bounding box center [834, 396] width 297 height 28
type input "Veterinary Nursing"
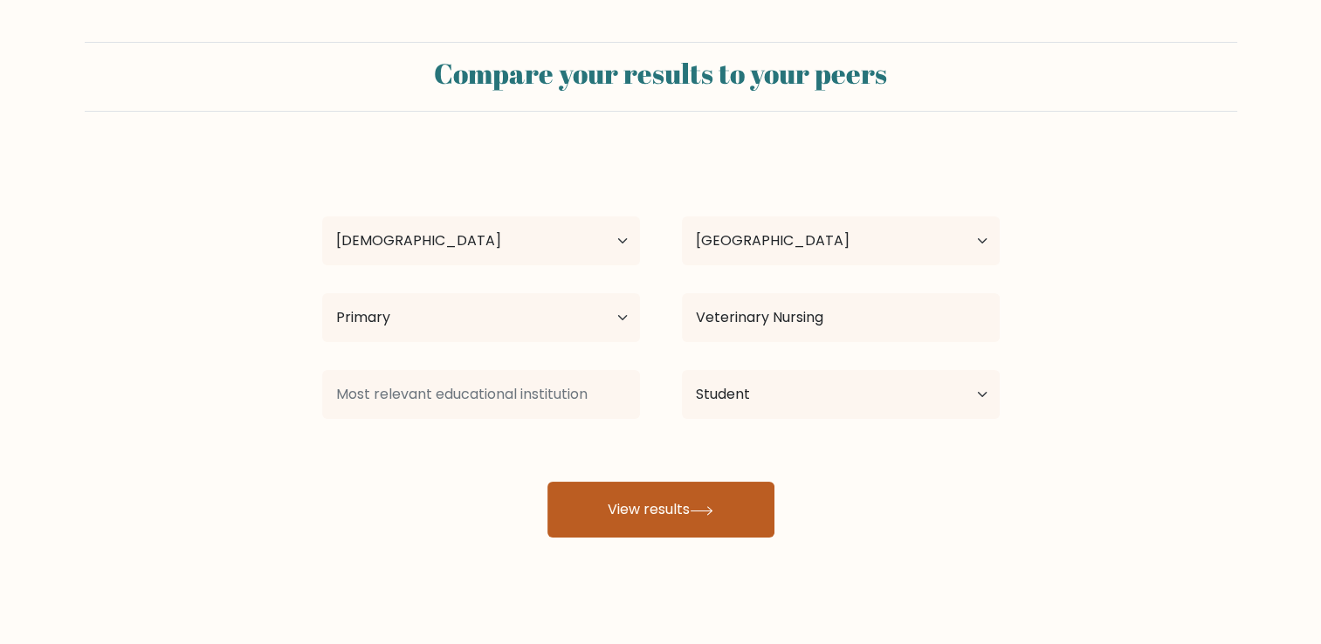
click at [732, 516] on button "View results" at bounding box center [660, 510] width 227 height 56
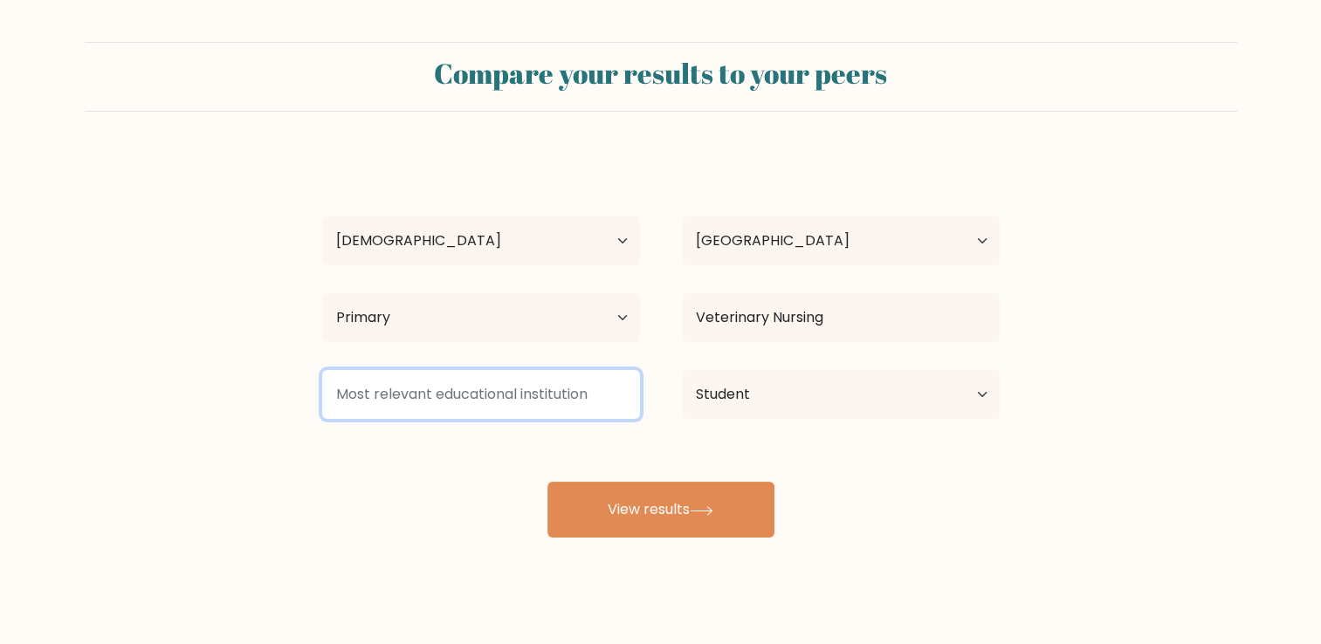
click at [592, 400] on input at bounding box center [481, 394] width 318 height 49
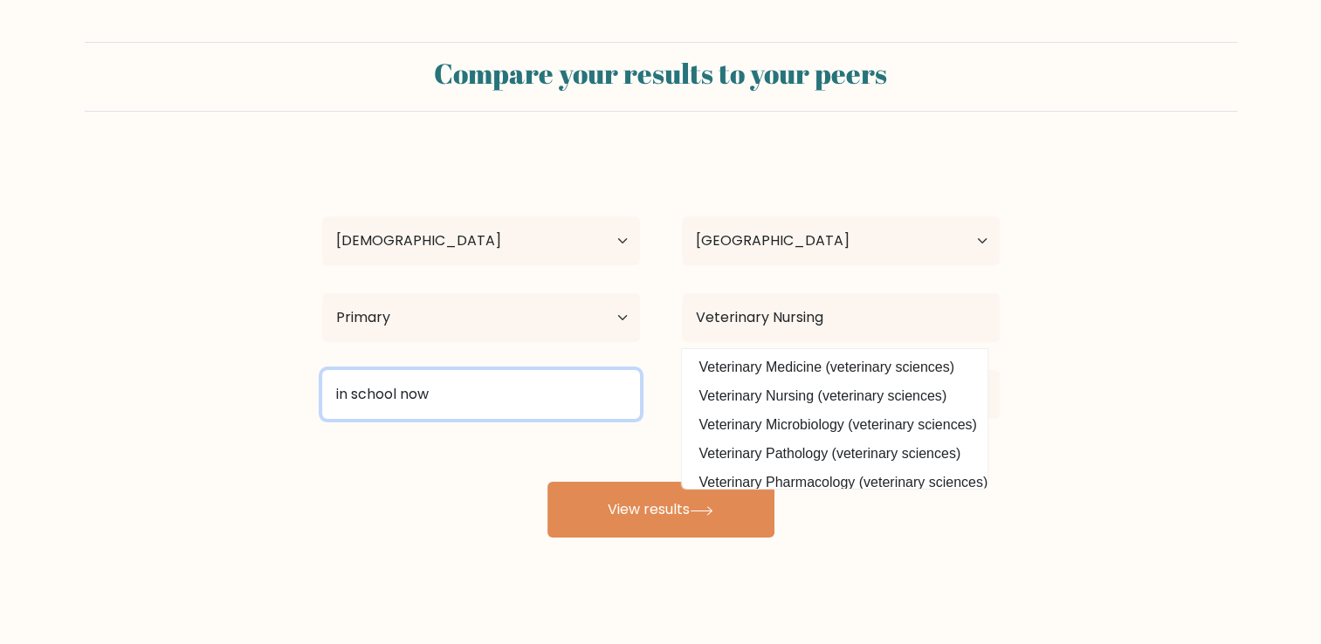
type input "in school now"
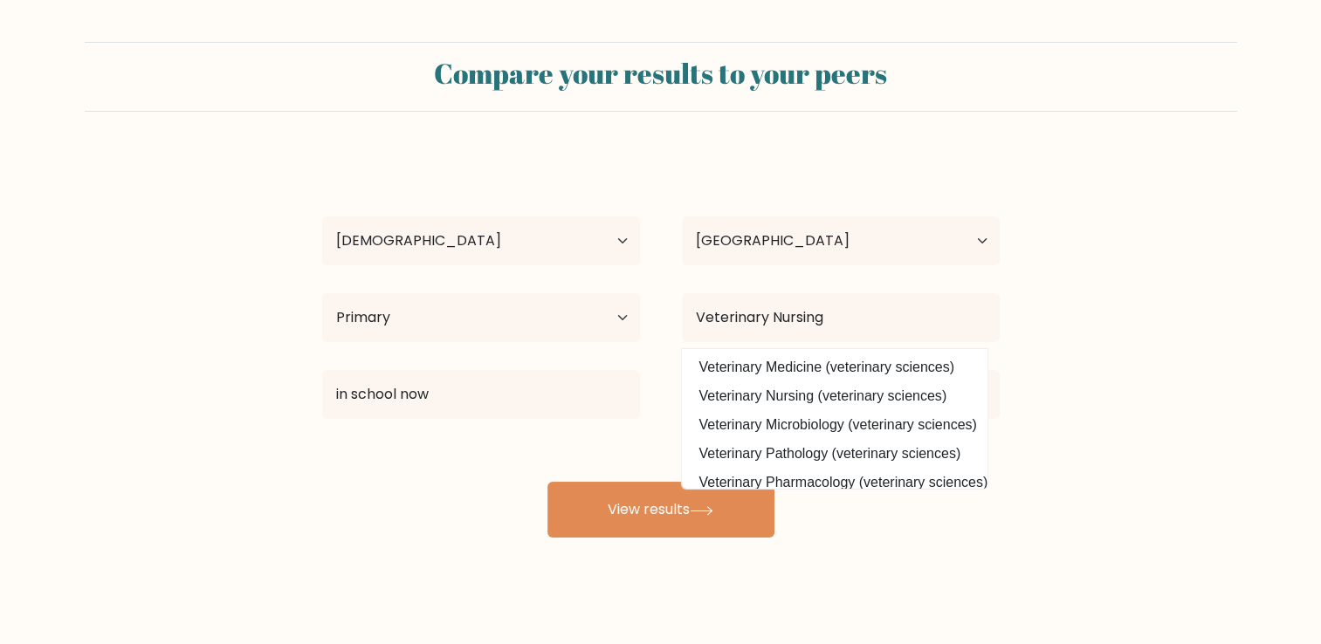
drag, startPoint x: 746, startPoint y: 557, endPoint x: 713, endPoint y: 602, distance: 55.5
click at [723, 590] on div "Compare your results to your peers [PERSON_NAME] Age Under [DEMOGRAPHIC_DATA] […" at bounding box center [660, 331] width 1321 height 662
drag, startPoint x: 713, startPoint y: 602, endPoint x: 466, endPoint y: 536, distance: 254.8
click at [466, 536] on div "[PERSON_NAME] Age Under [DEMOGRAPHIC_DATA] [DEMOGRAPHIC_DATA] [DEMOGRAPHIC_DATA…" at bounding box center [661, 346] width 699 height 384
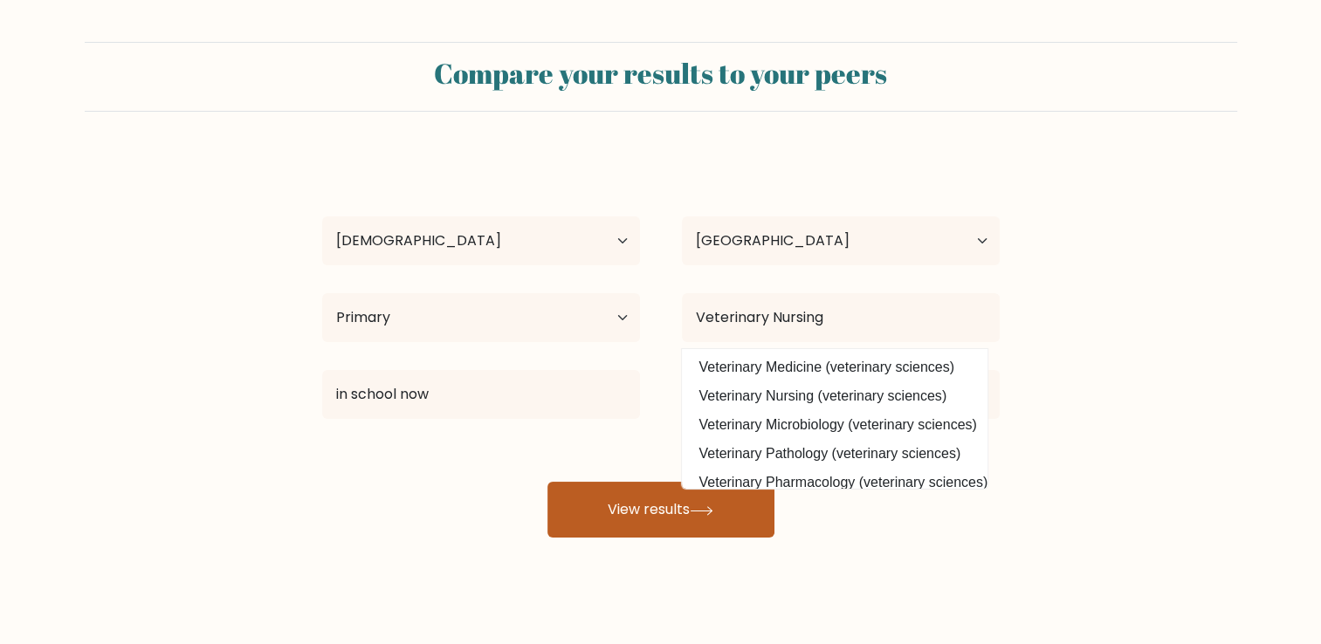
click at [622, 494] on button "View results" at bounding box center [660, 510] width 227 height 56
